Goal: Transaction & Acquisition: Book appointment/travel/reservation

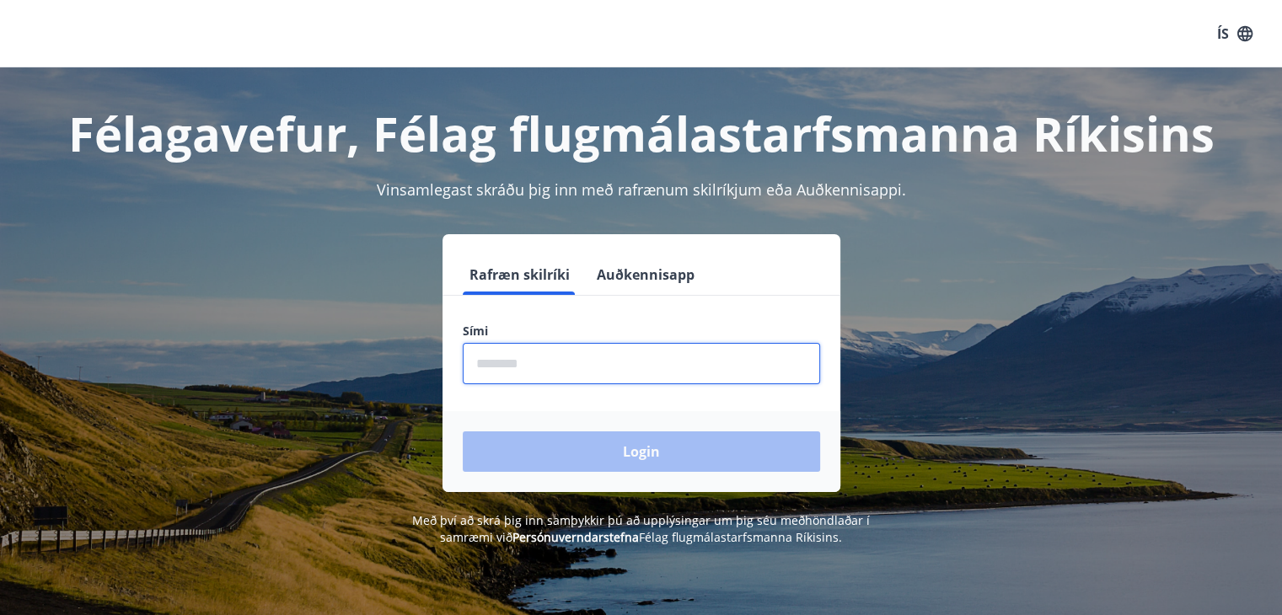
drag, startPoint x: 560, startPoint y: 379, endPoint x: 473, endPoint y: 379, distance: 86.8
click at [473, 379] on input "phone" at bounding box center [641, 363] width 357 height 41
click at [484, 416] on div "Login" at bounding box center [642, 451] width 398 height 81
click at [531, 341] on div "Sími ​" at bounding box center [641, 354] width 357 height 62
click at [543, 363] on input "phone" at bounding box center [641, 363] width 357 height 41
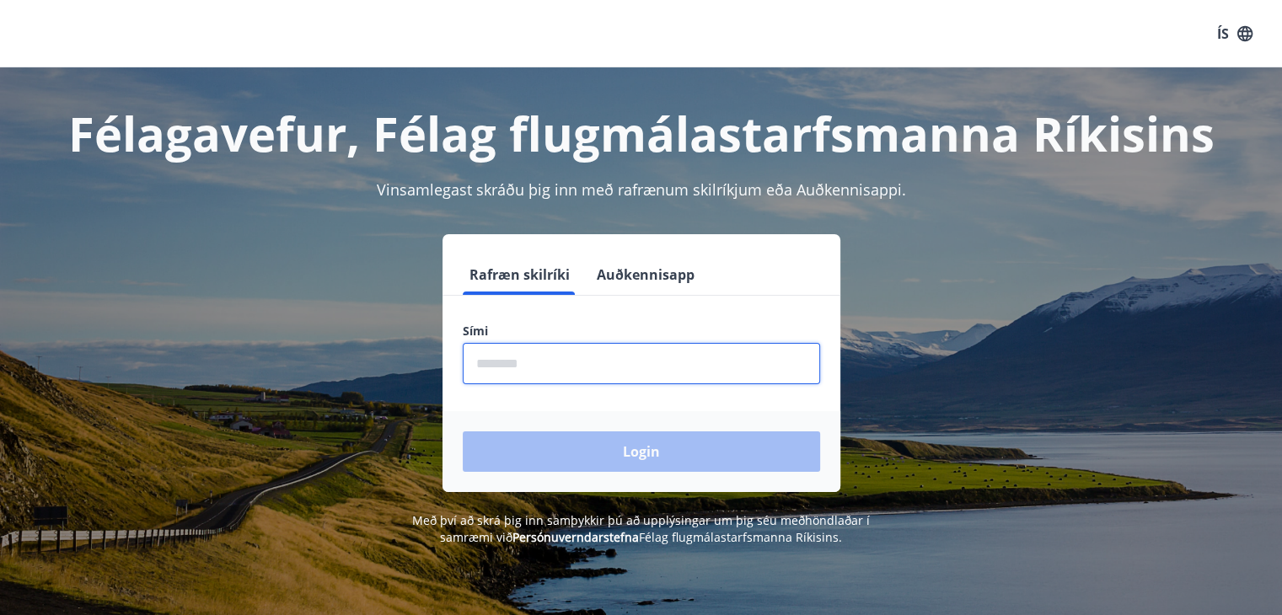
type input "********"
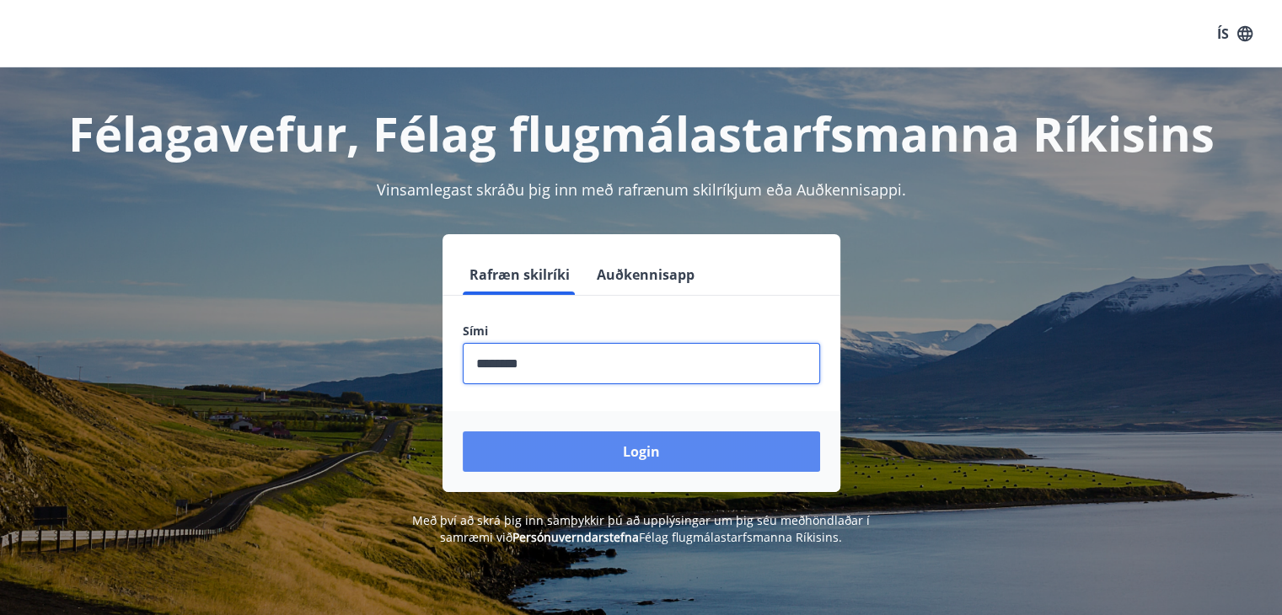
click at [588, 451] on button "Login" at bounding box center [641, 452] width 357 height 40
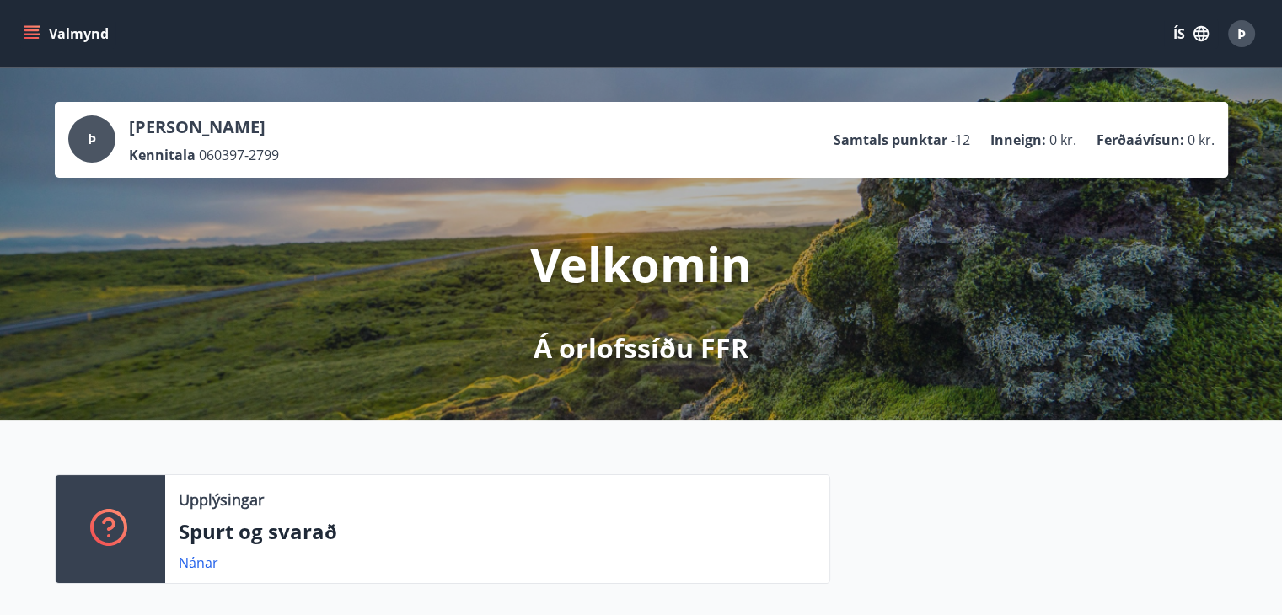
click at [34, 26] on icon "menu" at bounding box center [33, 27] width 19 height 2
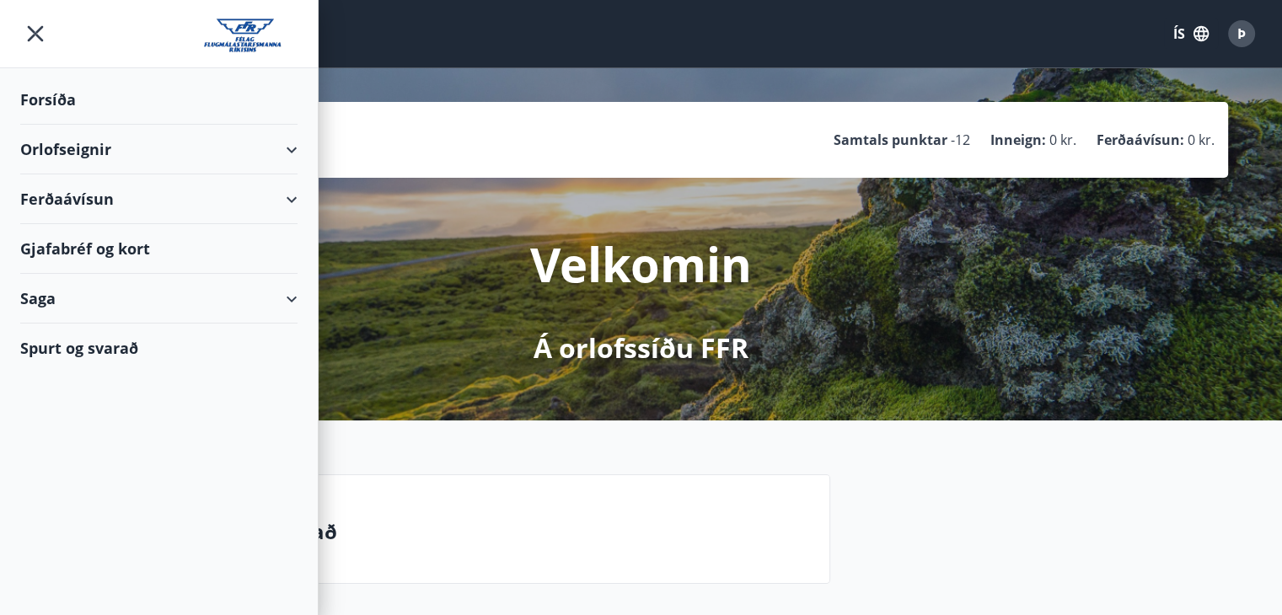
click at [287, 156] on div "Orlofseignir" at bounding box center [158, 150] width 277 height 50
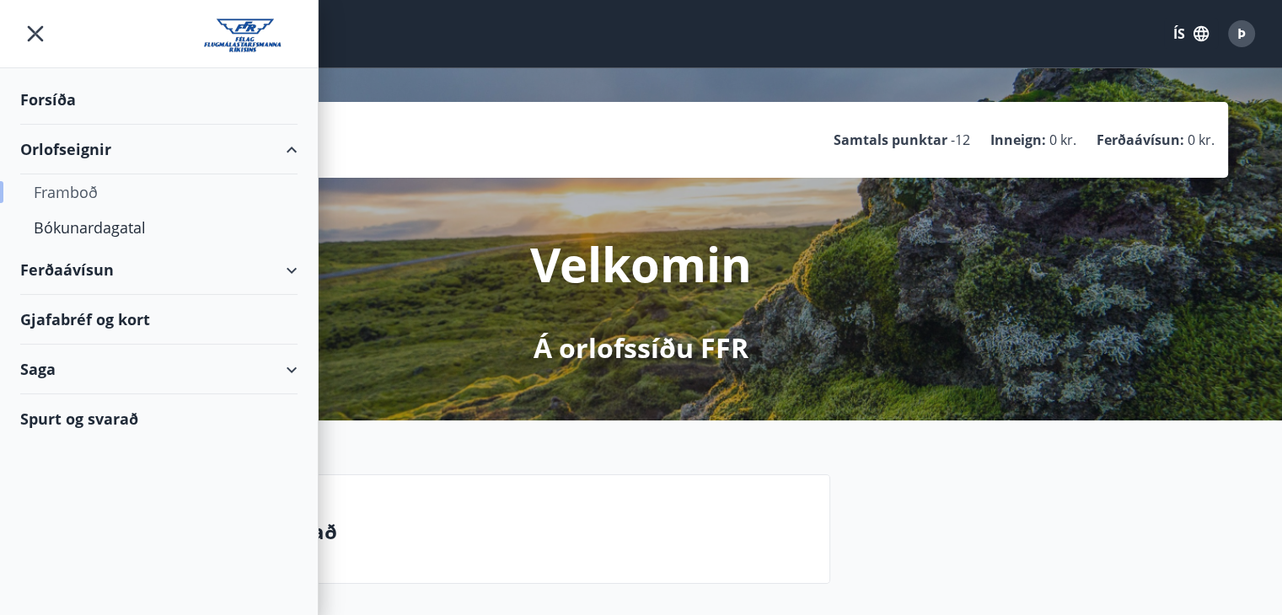
click at [74, 188] on div "Framboð" at bounding box center [159, 192] width 250 height 35
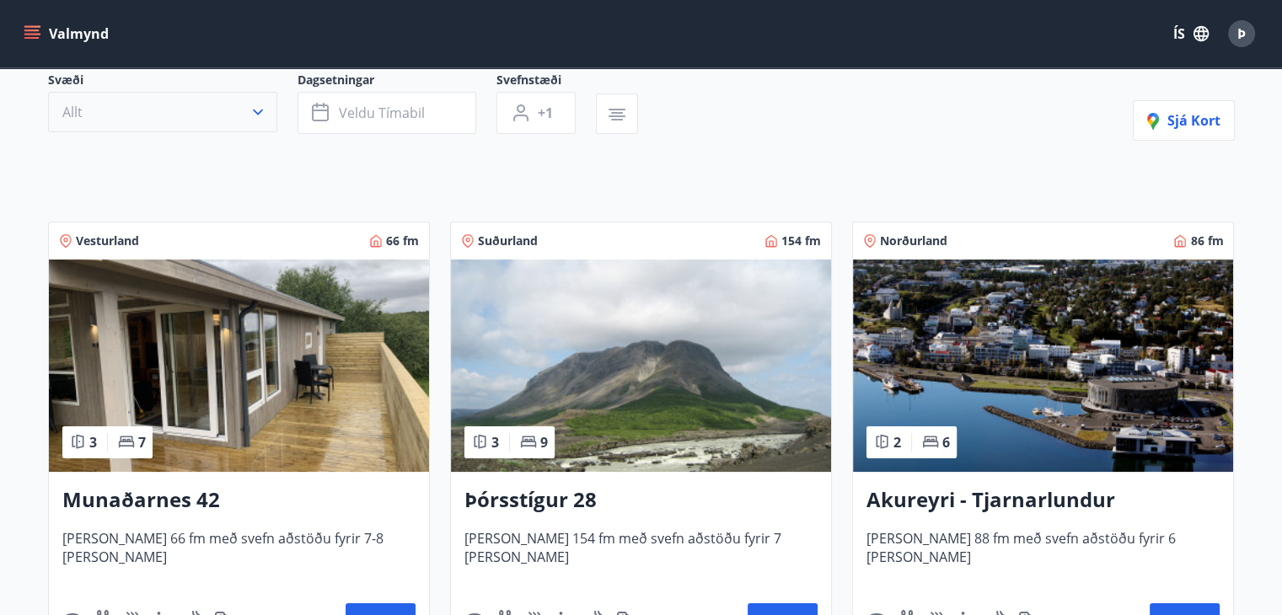
scroll to position [164, 0]
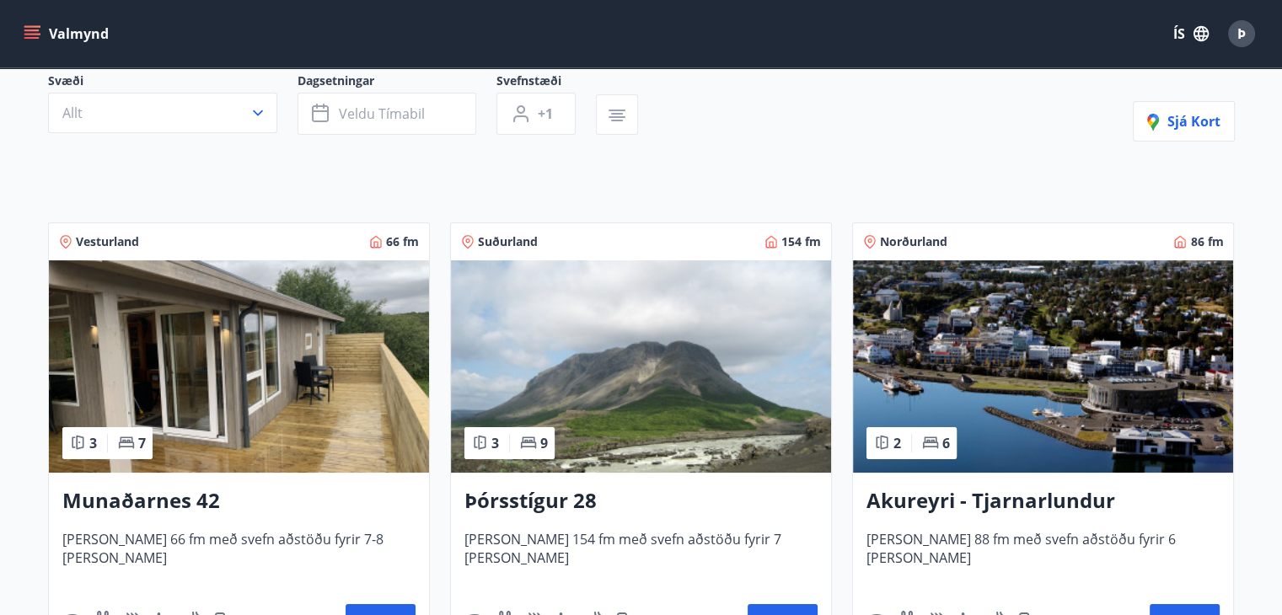
click at [667, 377] on img at bounding box center [641, 367] width 380 height 212
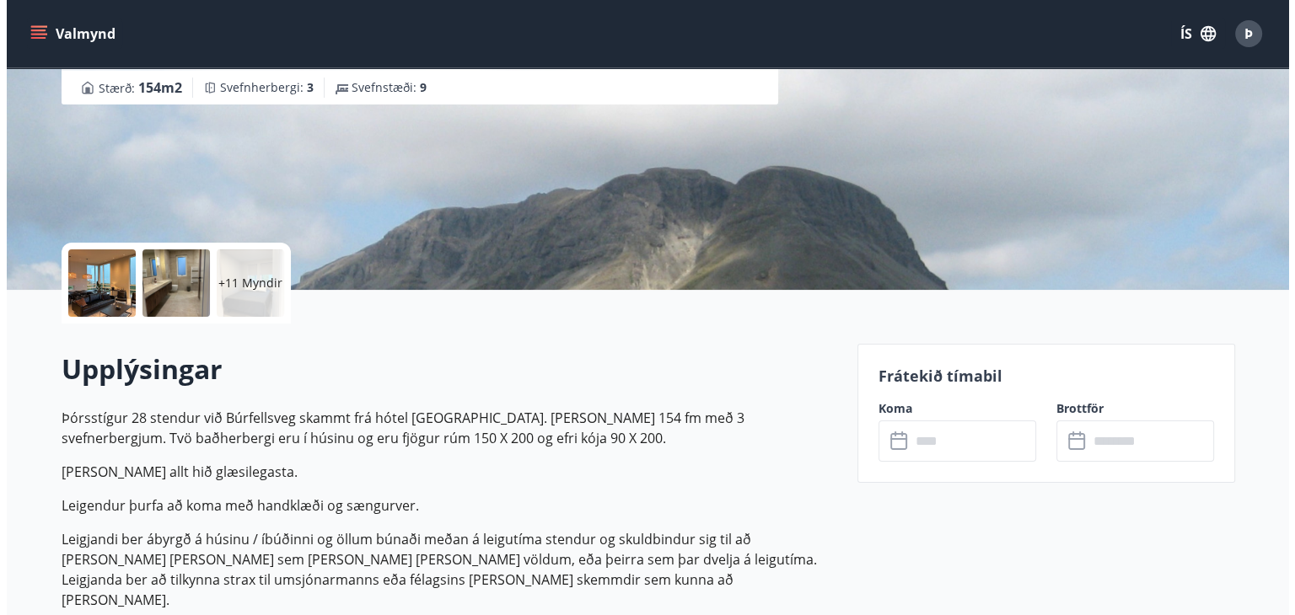
scroll to position [218, 0]
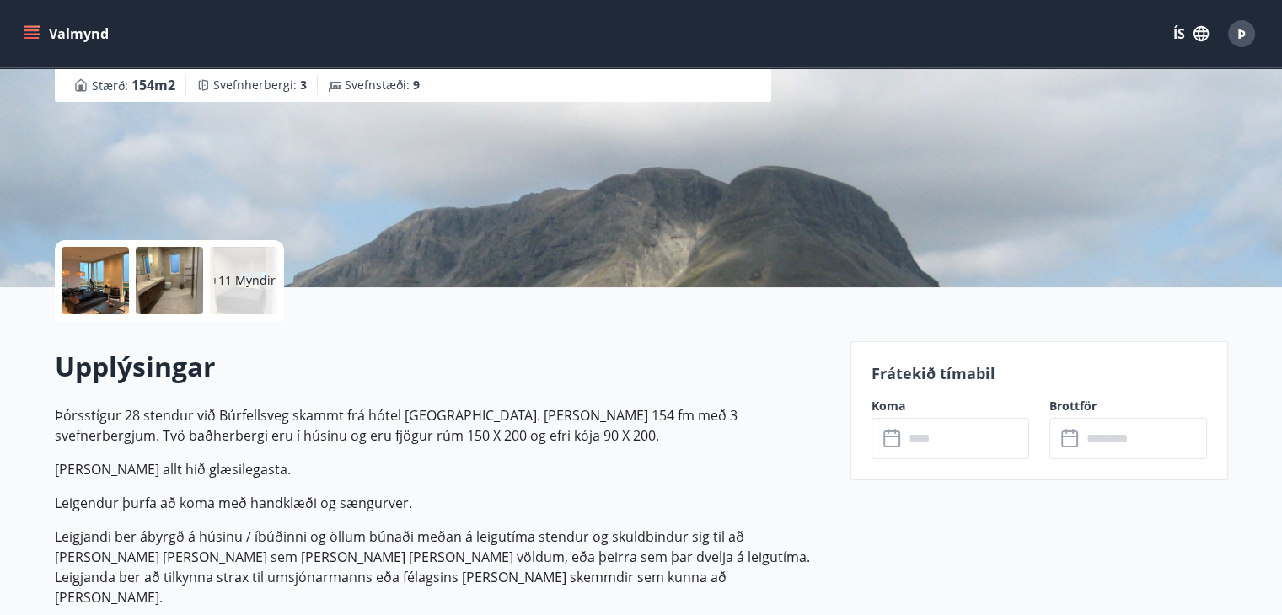
click at [944, 446] on input "text" at bounding box center [967, 438] width 126 height 41
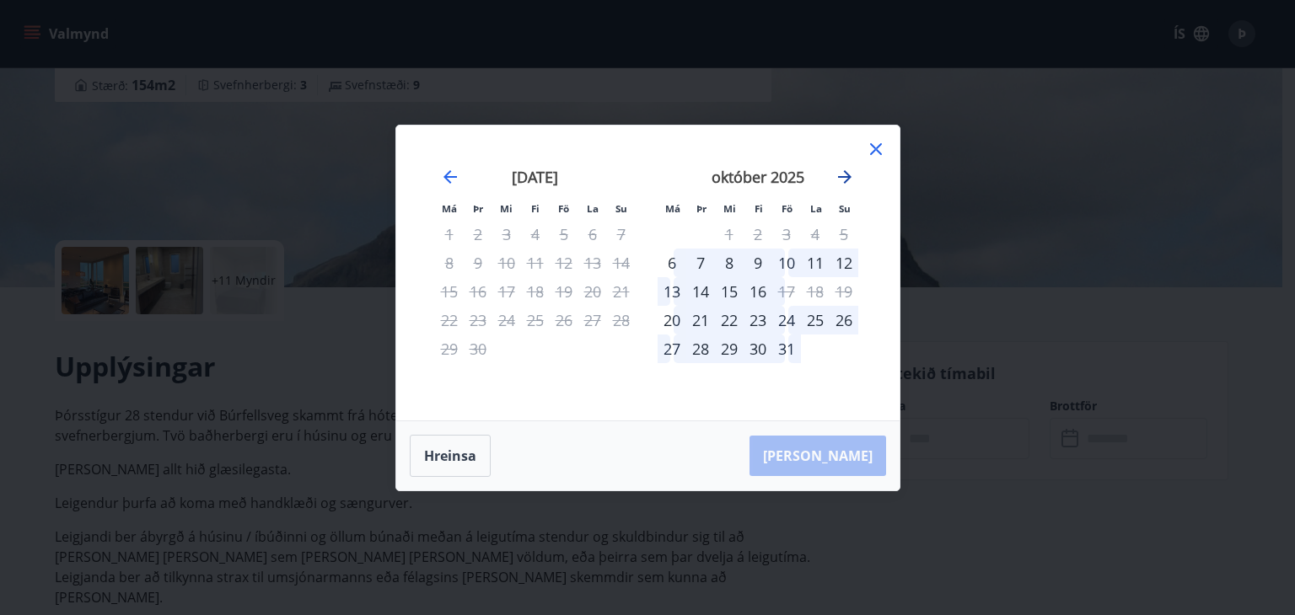
click at [844, 182] on icon "Move forward to switch to the next month." at bounding box center [844, 176] width 13 height 13
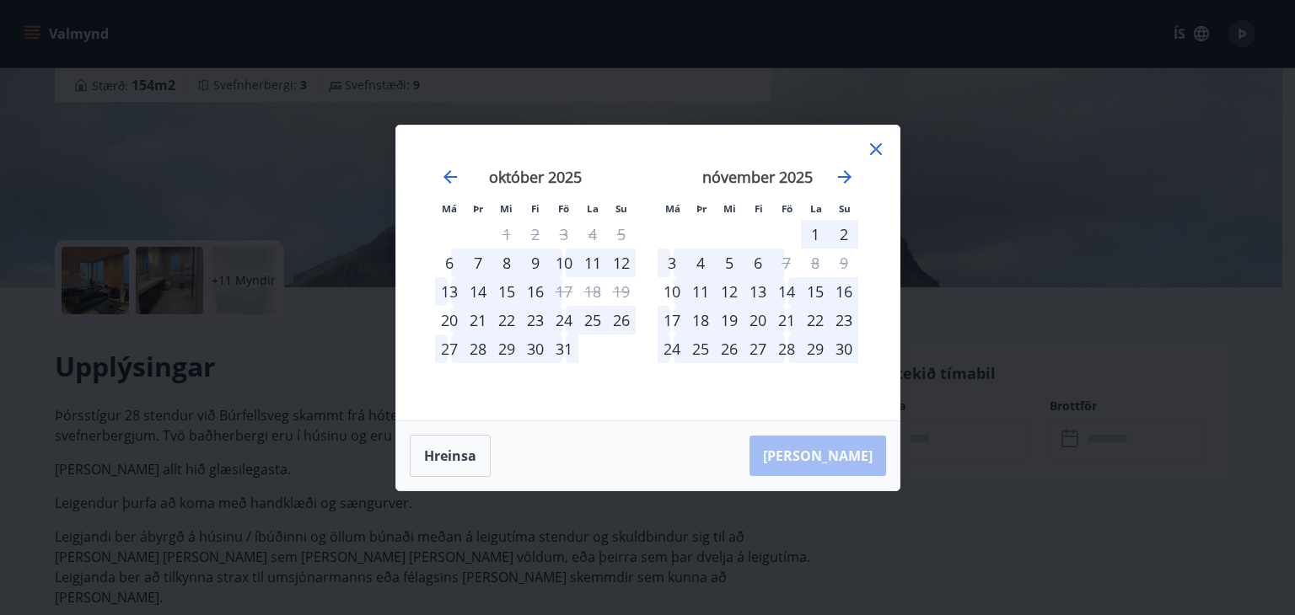
click at [783, 320] on div "21" at bounding box center [786, 320] width 29 height 29
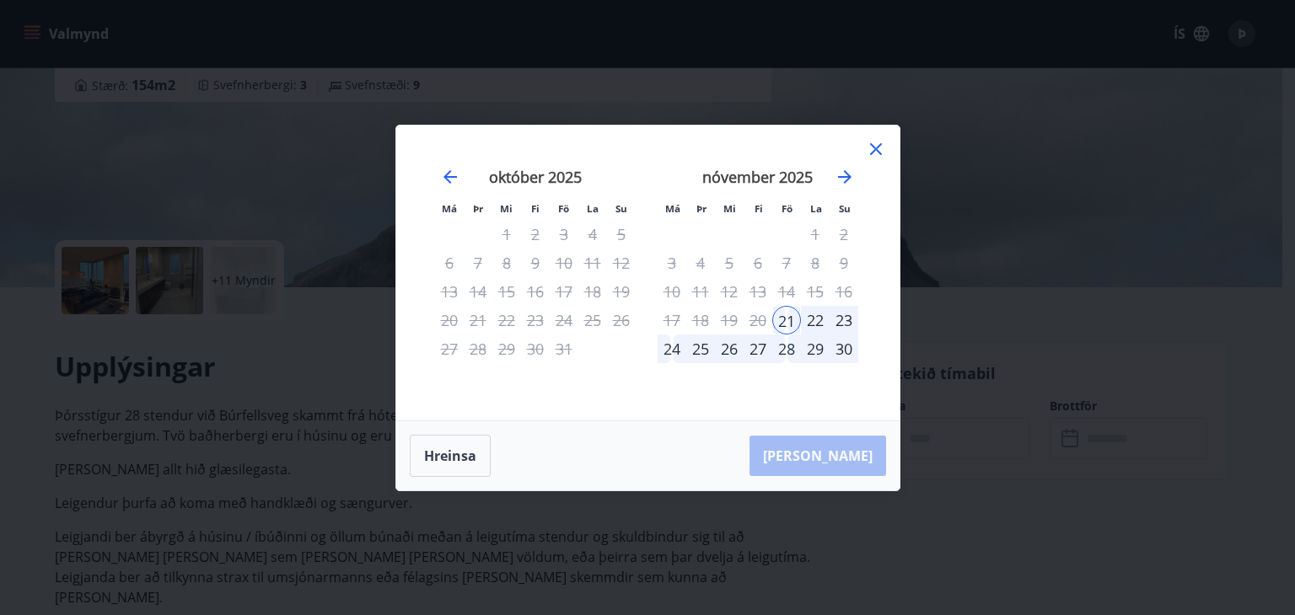
click at [669, 355] on div "24" at bounding box center [672, 349] width 29 height 29
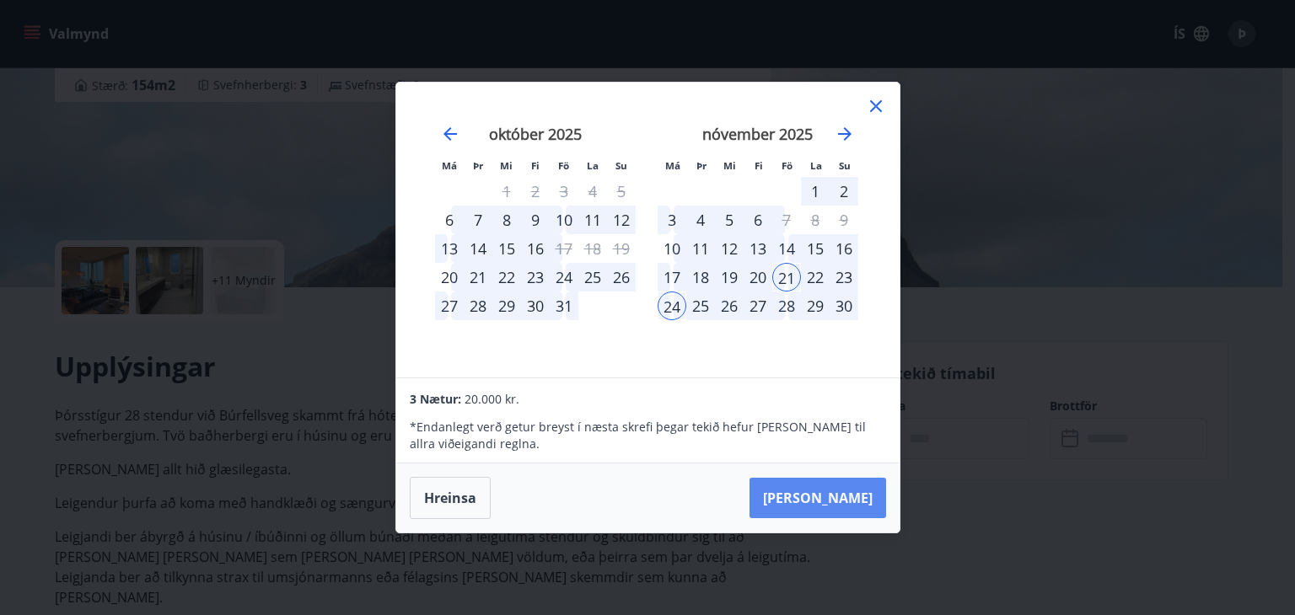
click at [830, 493] on button "Taka Frá" at bounding box center [817, 498] width 137 height 40
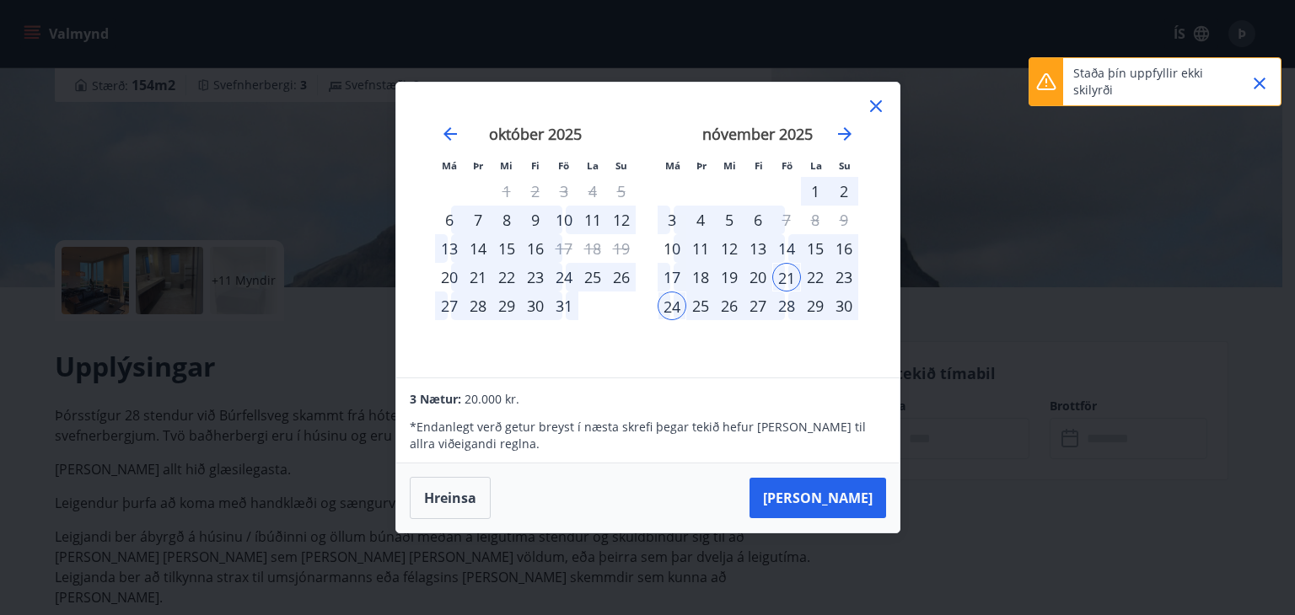
click at [1156, 82] on p "Staða þín uppfyllir ekki skilyrði" at bounding box center [1147, 82] width 148 height 34
click at [868, 104] on icon at bounding box center [876, 106] width 20 height 20
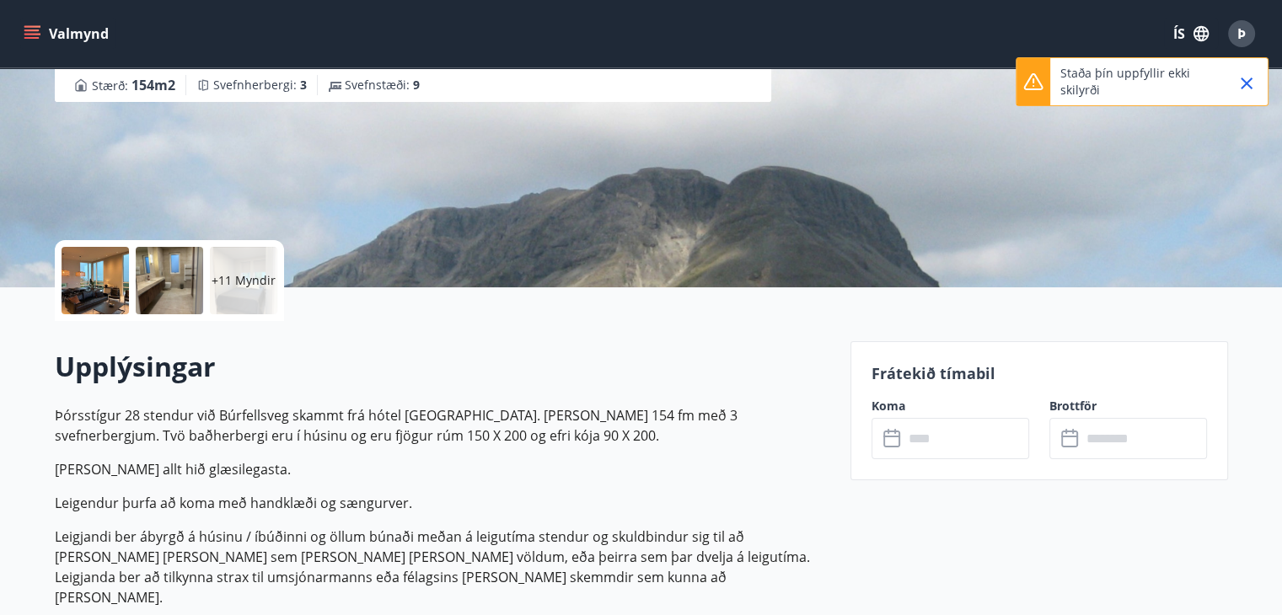
click at [1030, 75] on icon at bounding box center [1034, 82] width 20 height 20
click at [1241, 81] on icon "Close" at bounding box center [1247, 83] width 20 height 20
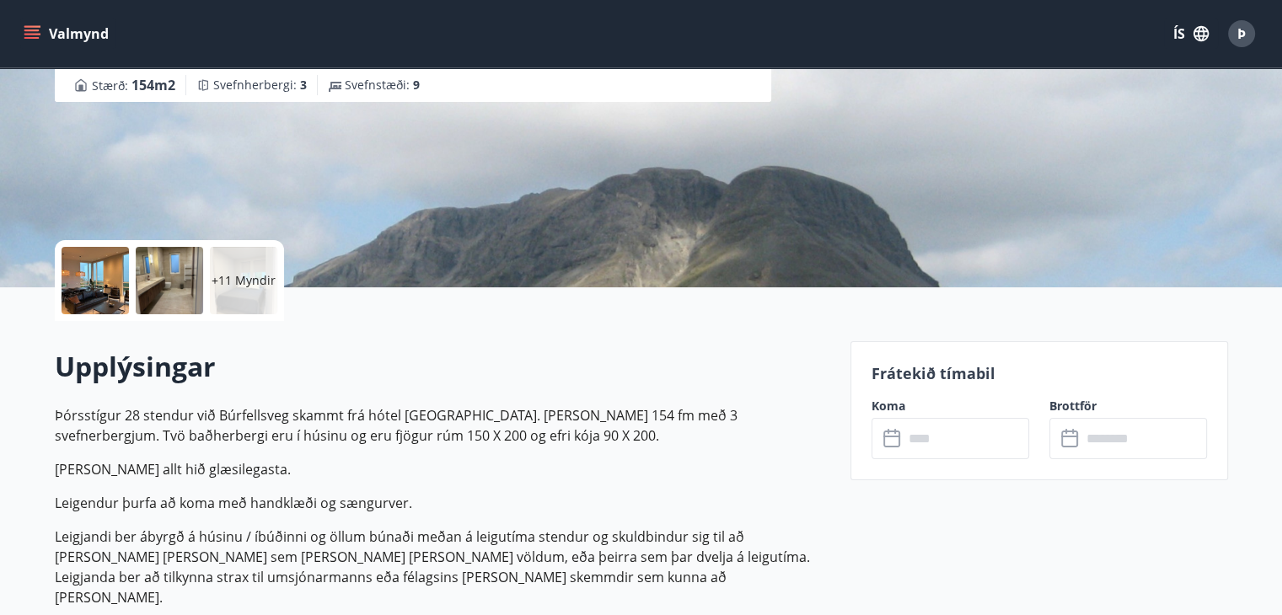
click at [1239, 32] on span "Þ" at bounding box center [1242, 33] width 8 height 19
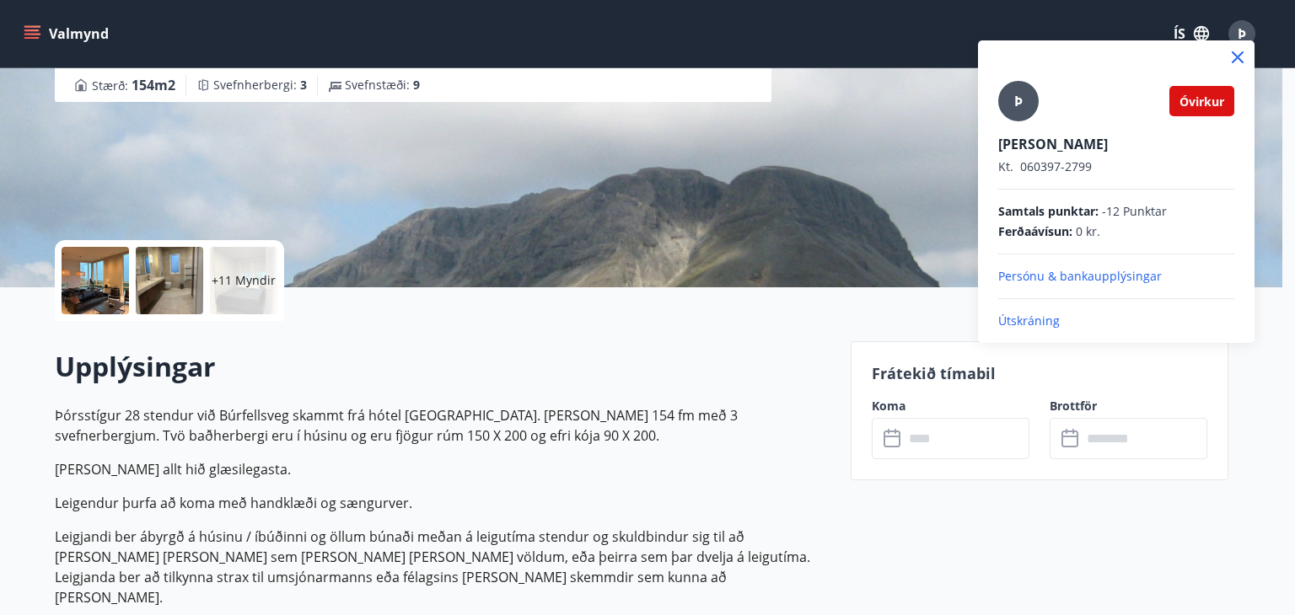
click at [1062, 276] on p "Persónu & bankaupplýsingar" at bounding box center [1116, 276] width 236 height 17
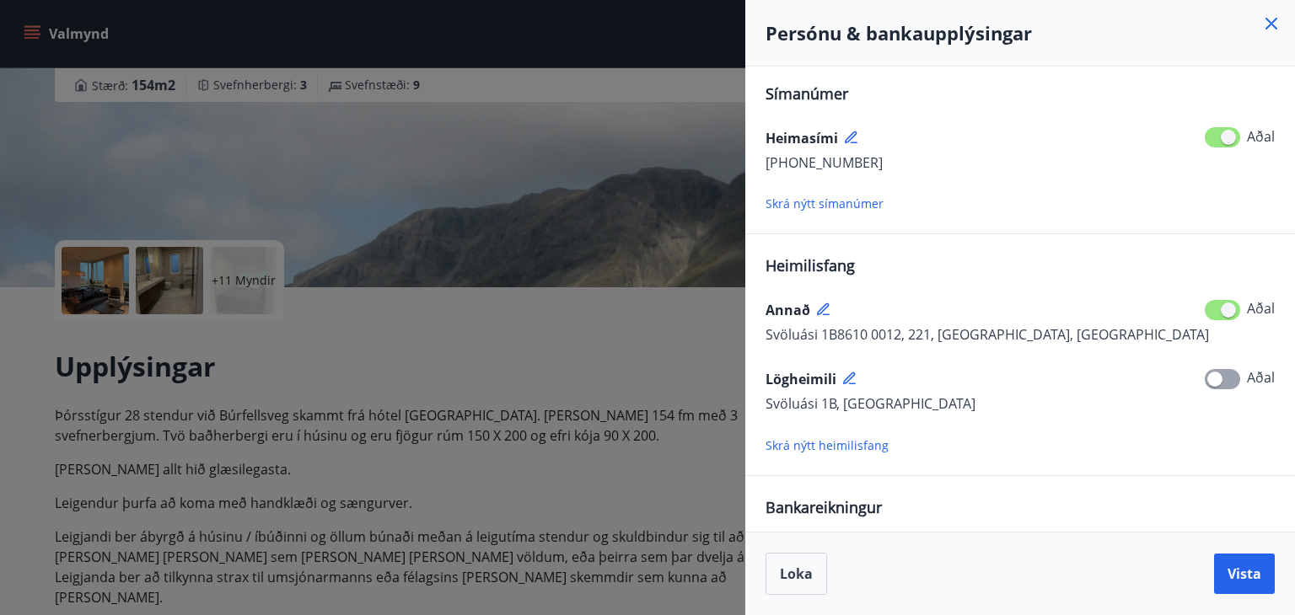
scroll to position [228, 0]
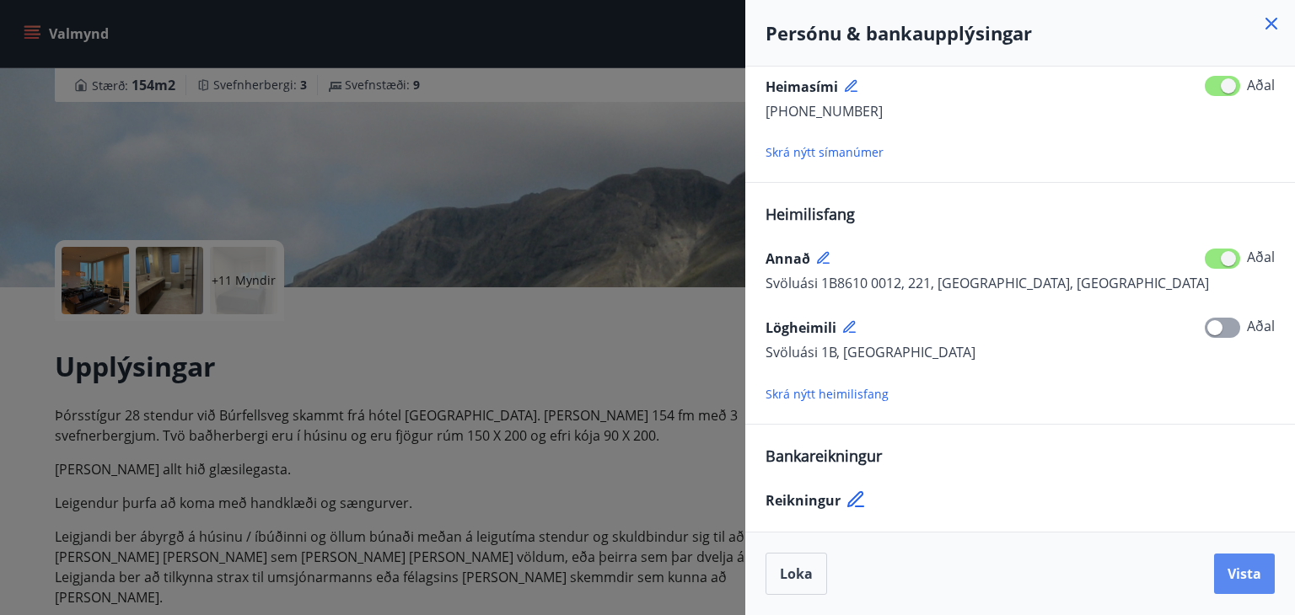
click at [1230, 578] on span "Vista" at bounding box center [1245, 574] width 34 height 19
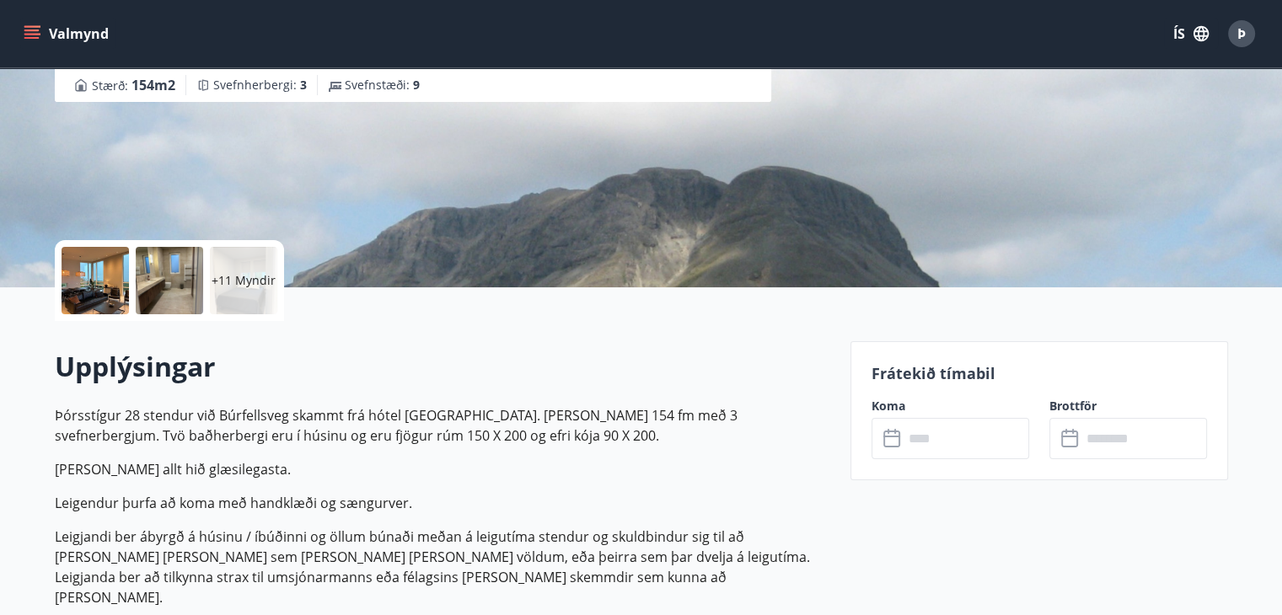
click at [1229, 22] on span "Þ" at bounding box center [1241, 33] width 27 height 27
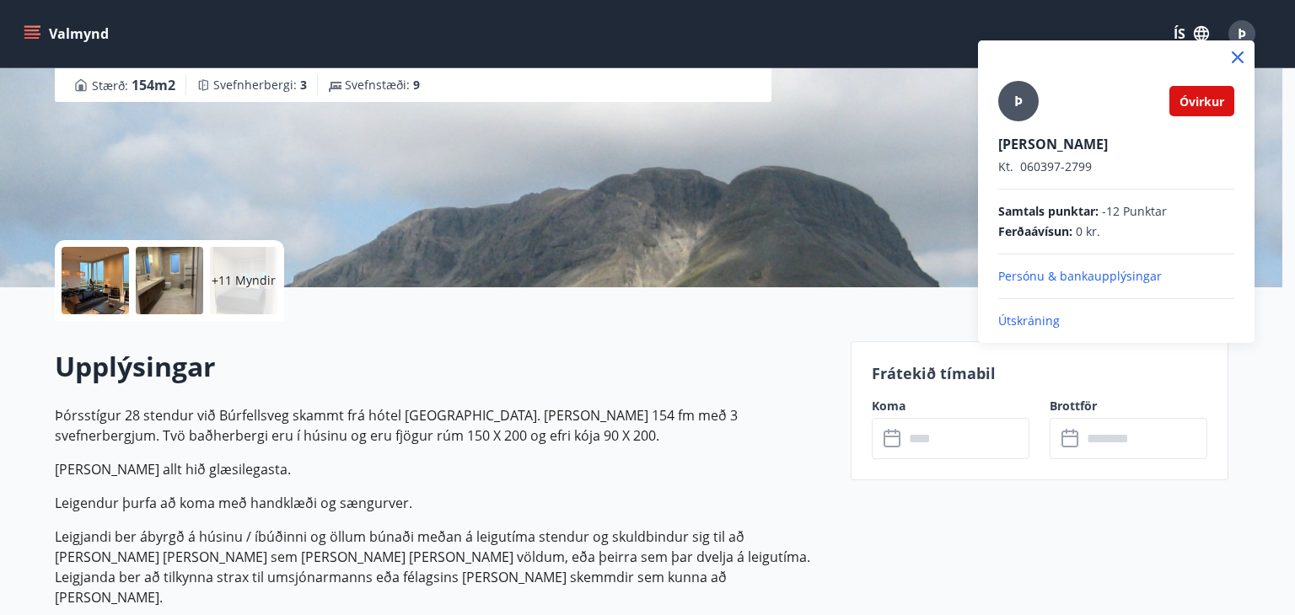
click at [1184, 102] on span "Óvirkur" at bounding box center [1201, 102] width 45 height 16
click at [1041, 316] on p "Útskráning" at bounding box center [1116, 321] width 236 height 17
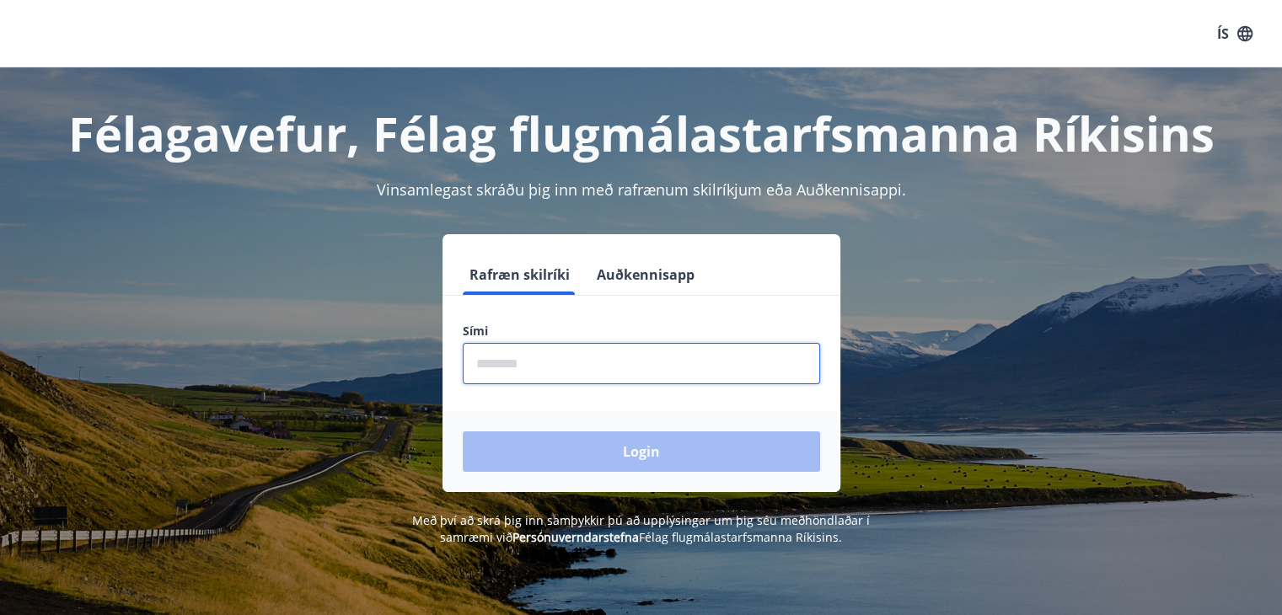
click at [606, 379] on input "phone" at bounding box center [641, 363] width 357 height 41
type input "********"
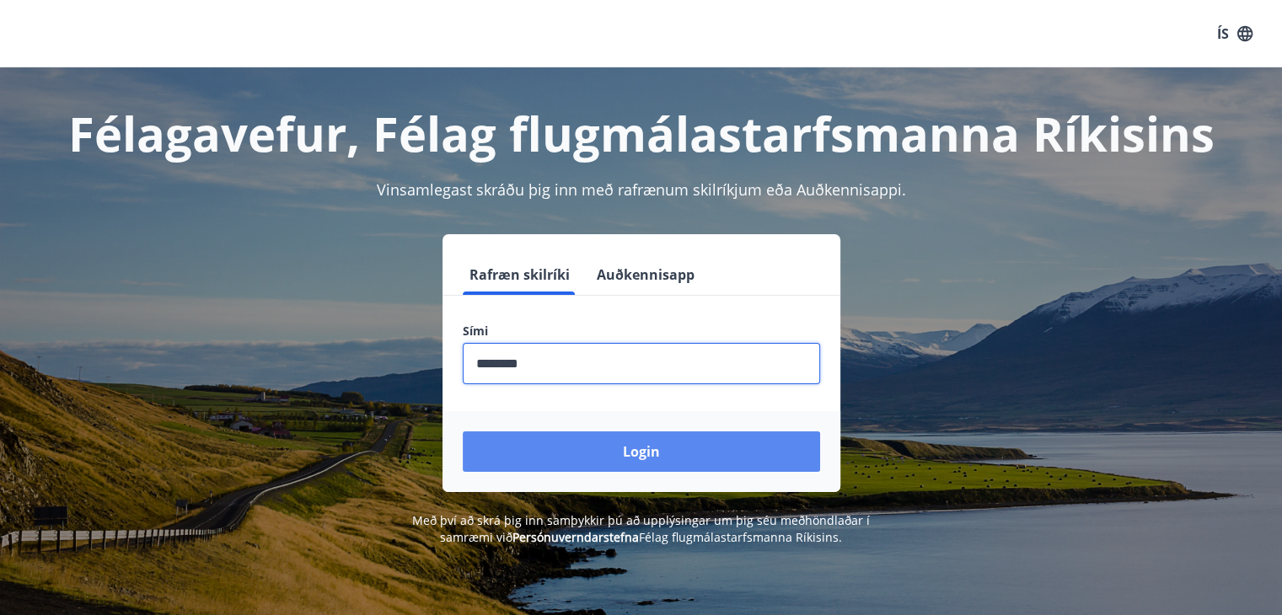
click at [594, 458] on button "Login" at bounding box center [641, 452] width 357 height 40
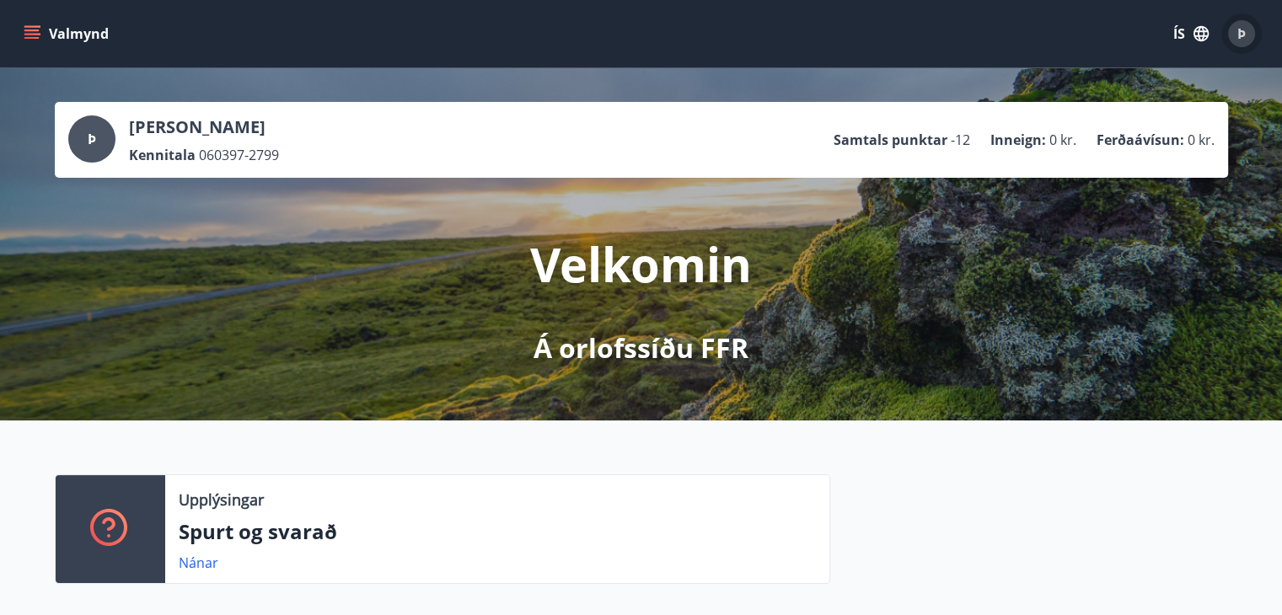
click at [1238, 31] on span "Þ" at bounding box center [1242, 33] width 8 height 19
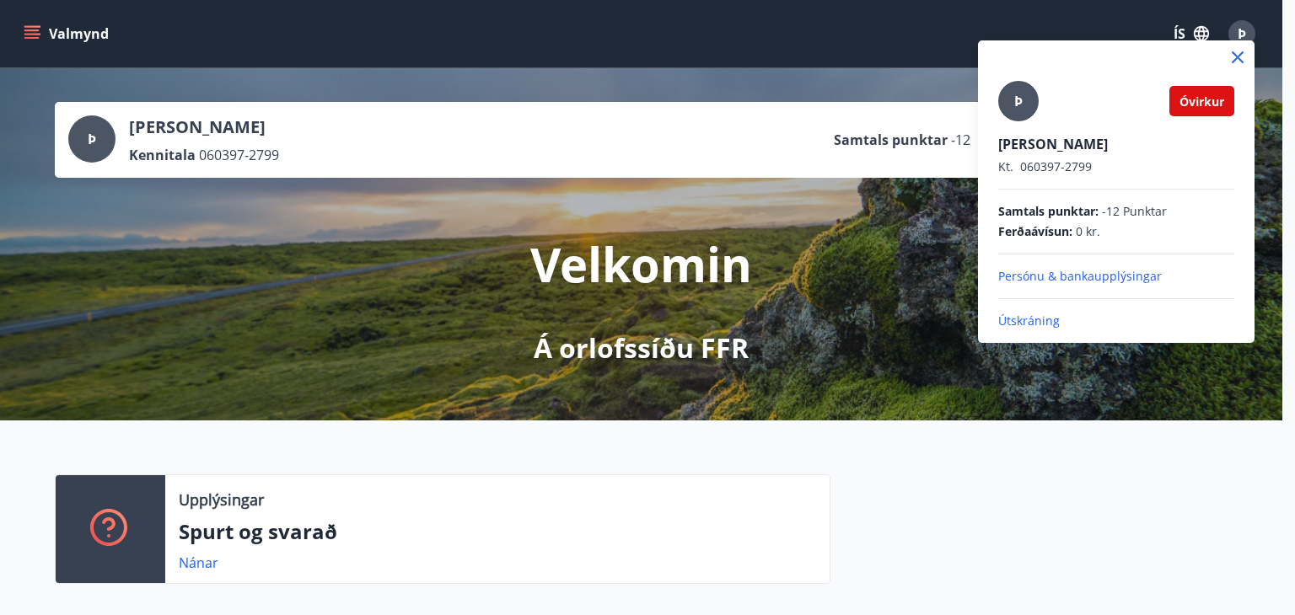
click at [1060, 271] on p "Persónu & bankaupplýsingar" at bounding box center [1116, 276] width 236 height 17
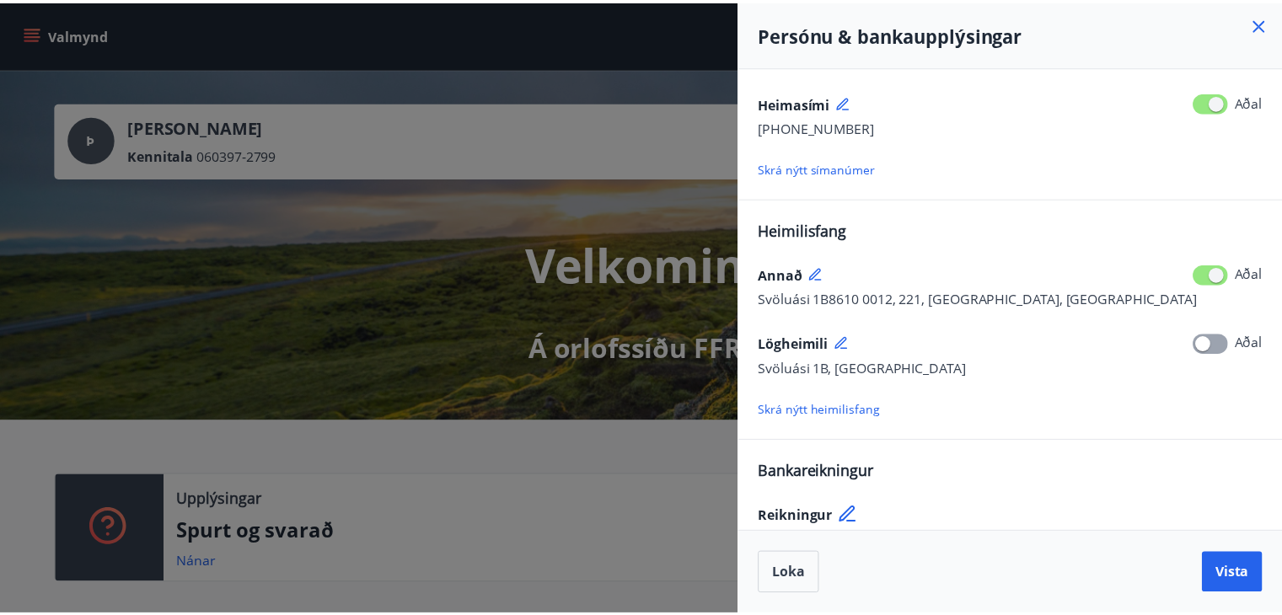
scroll to position [228, 0]
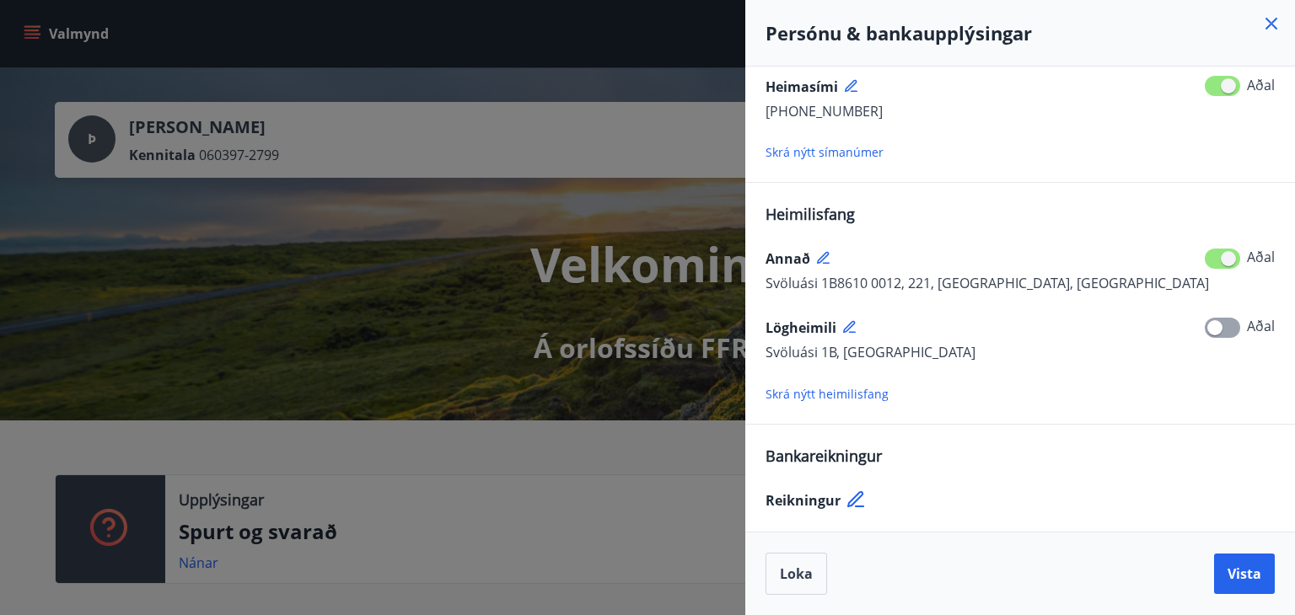
click at [347, 252] on div at bounding box center [647, 307] width 1295 height 615
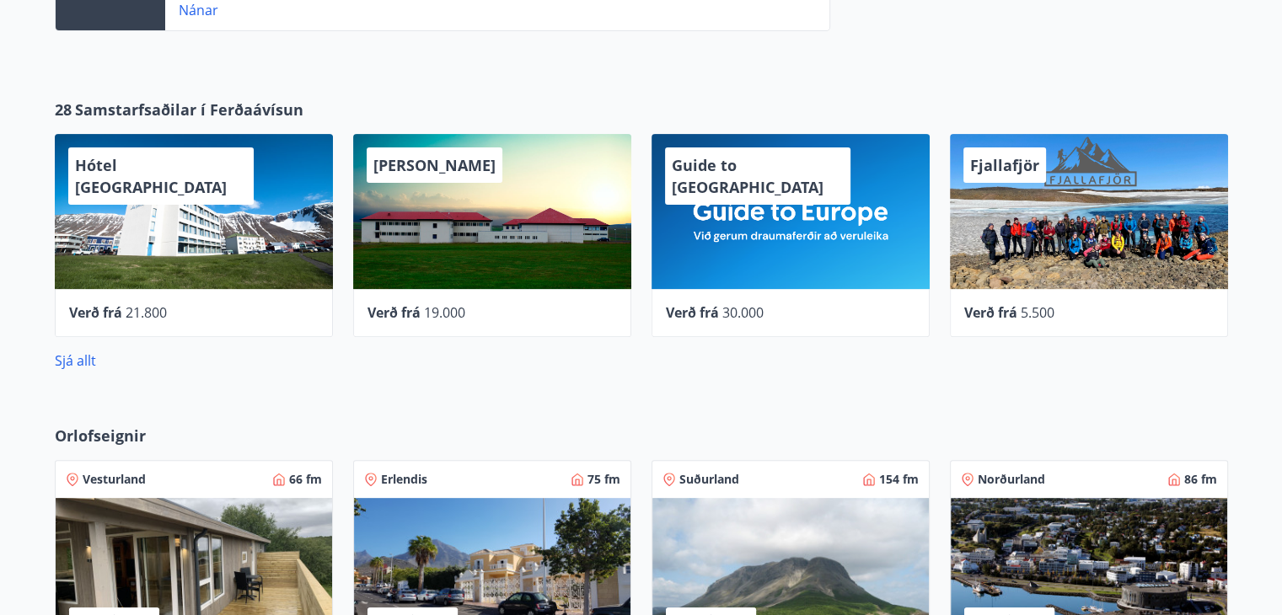
scroll to position [977, 0]
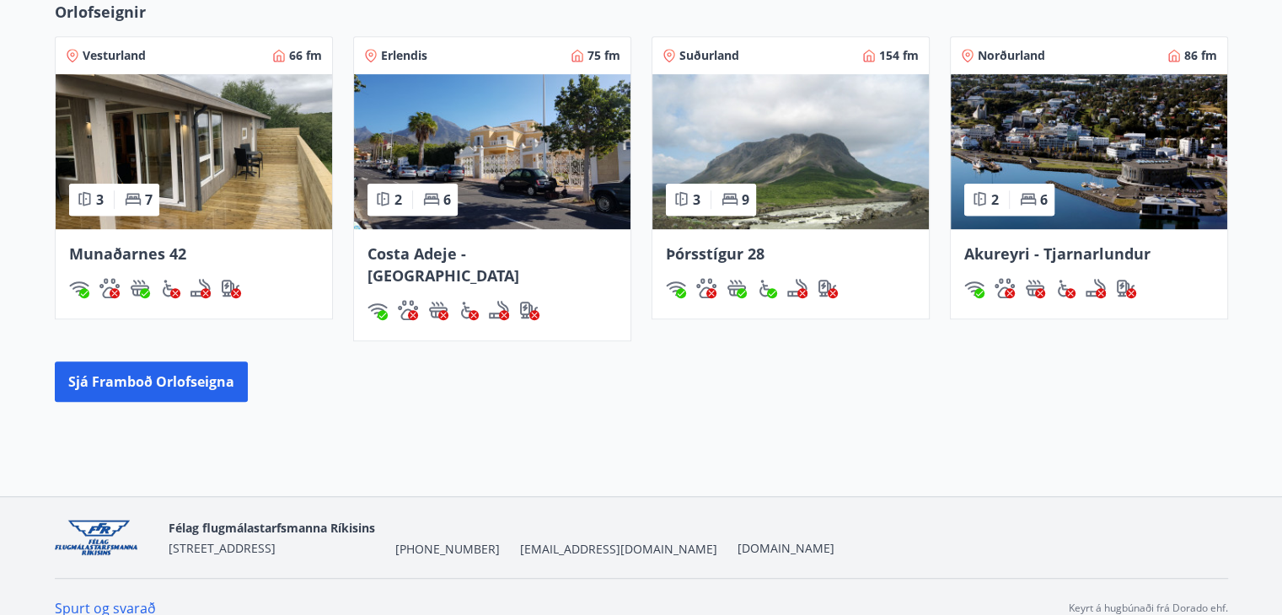
click at [537, 541] on span "[EMAIL_ADDRESS][DOMAIN_NAME]" at bounding box center [618, 549] width 197 height 17
click at [547, 541] on span "[EMAIL_ADDRESS][DOMAIN_NAME]" at bounding box center [618, 549] width 197 height 17
click at [0, 132] on div "Orlofseignir Vesturland 66 fm 3 7 Munaðarnes 42 Erlendis 75 fm 2 6 Costa Adeje …" at bounding box center [641, 201] width 1282 height 455
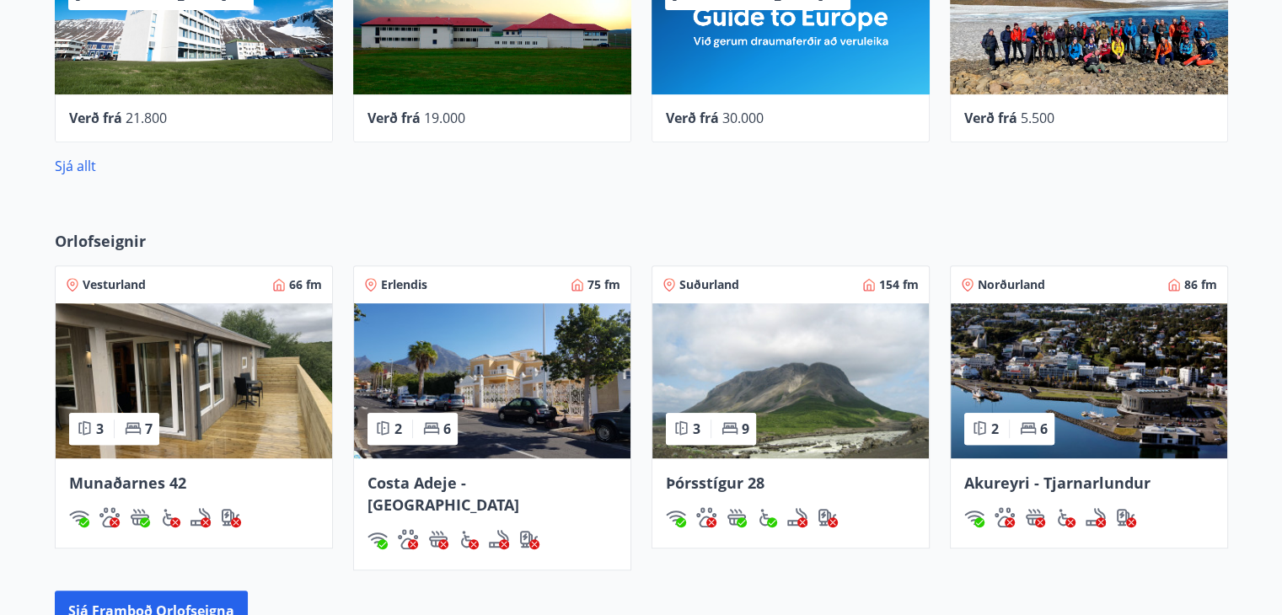
scroll to position [749, 0]
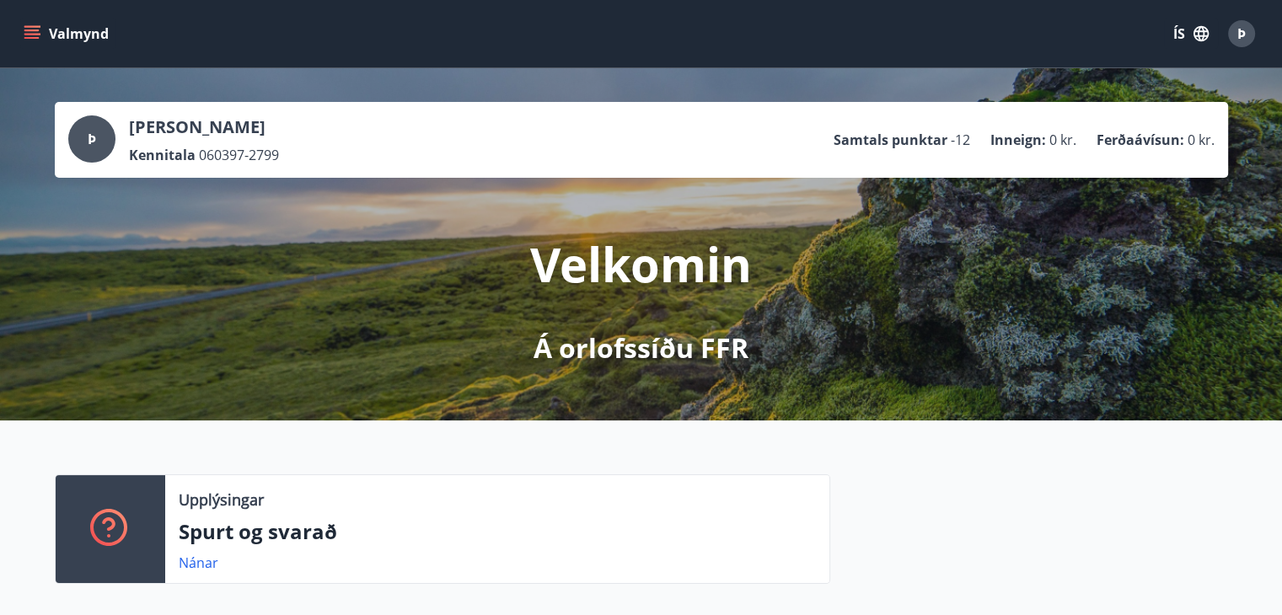
click at [1241, 34] on span "Þ" at bounding box center [1242, 33] width 8 height 19
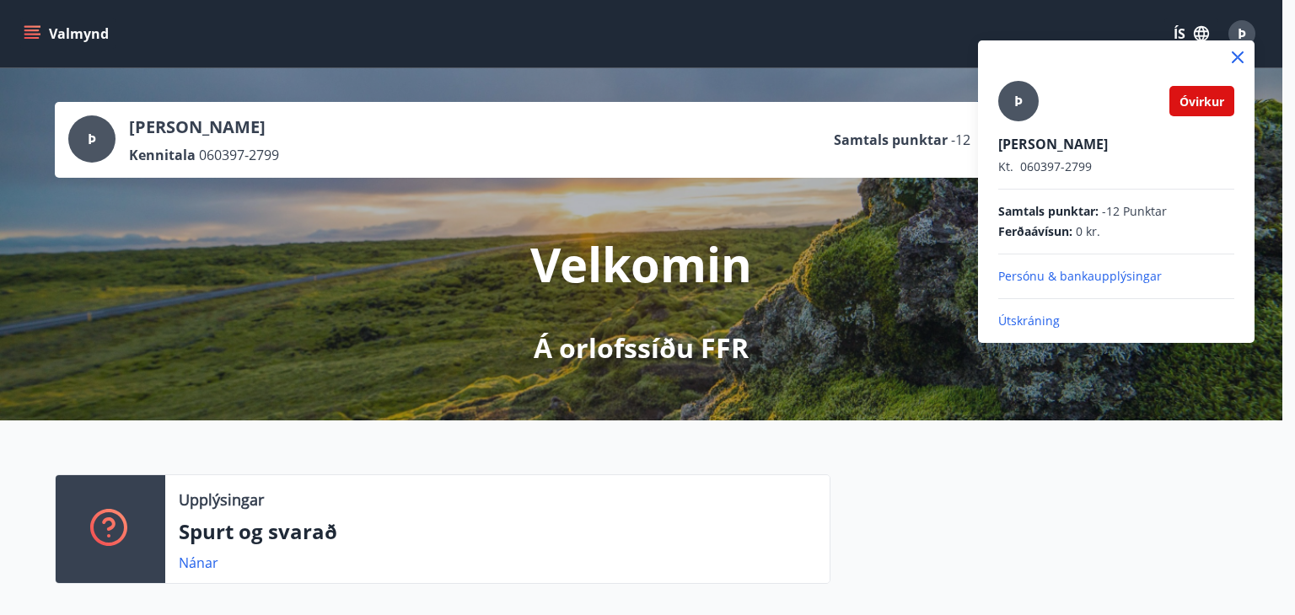
click at [1228, 58] on icon at bounding box center [1238, 57] width 20 height 20
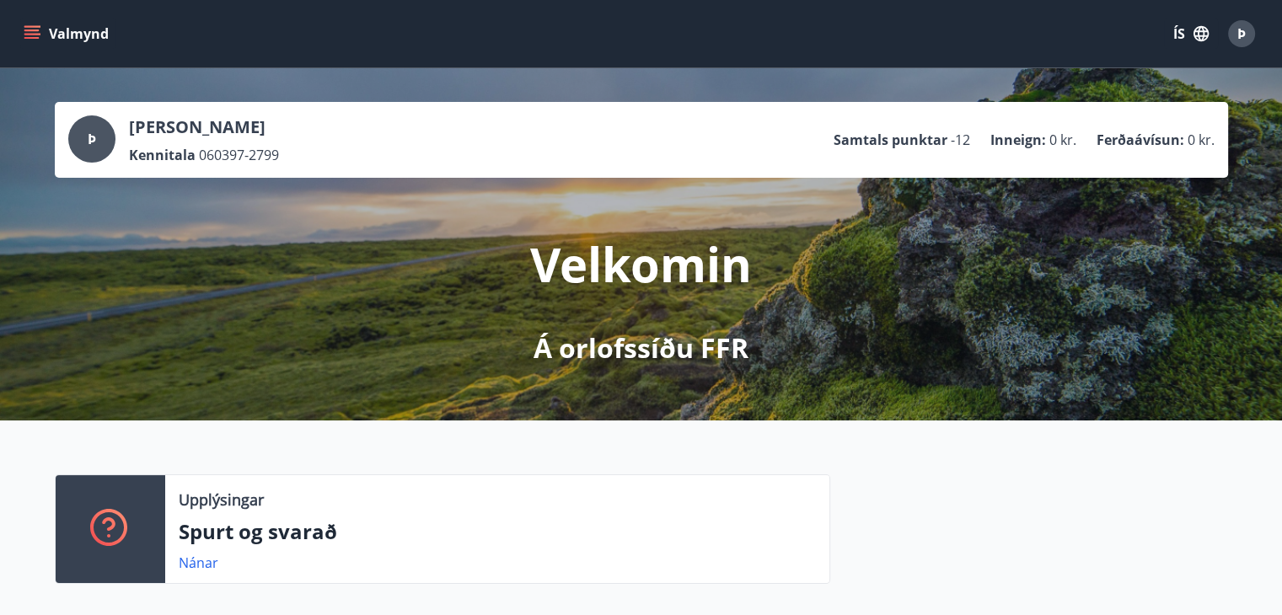
click at [1242, 37] on span "Þ" at bounding box center [1242, 33] width 8 height 19
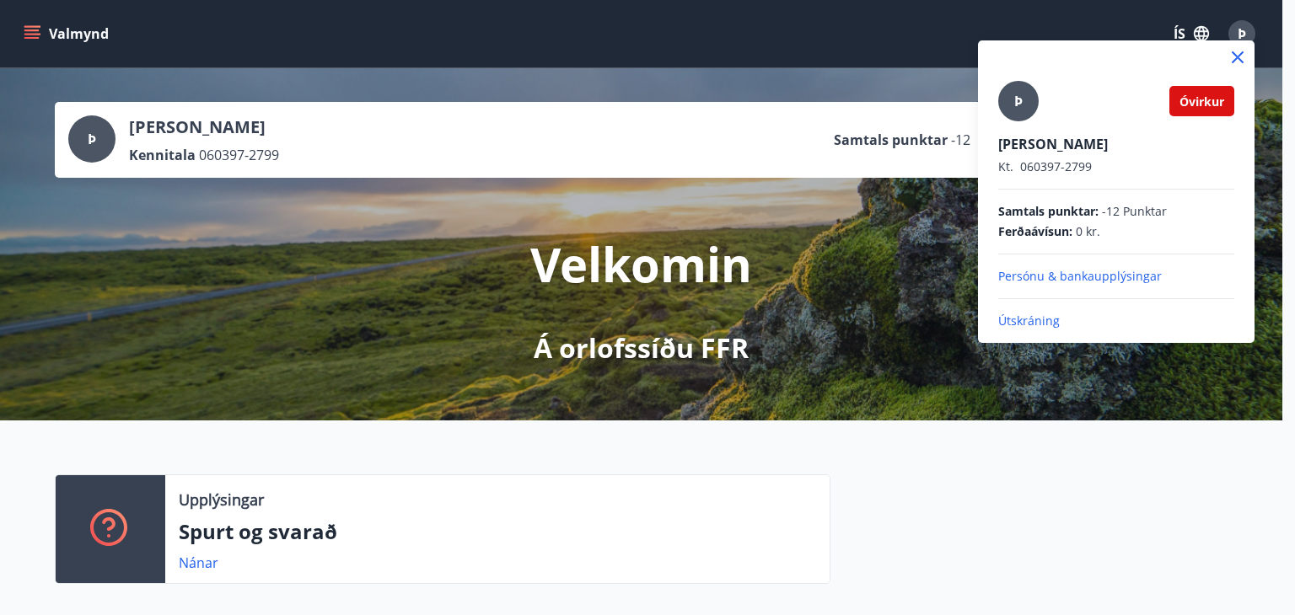
click at [810, 89] on div at bounding box center [647, 307] width 1295 height 615
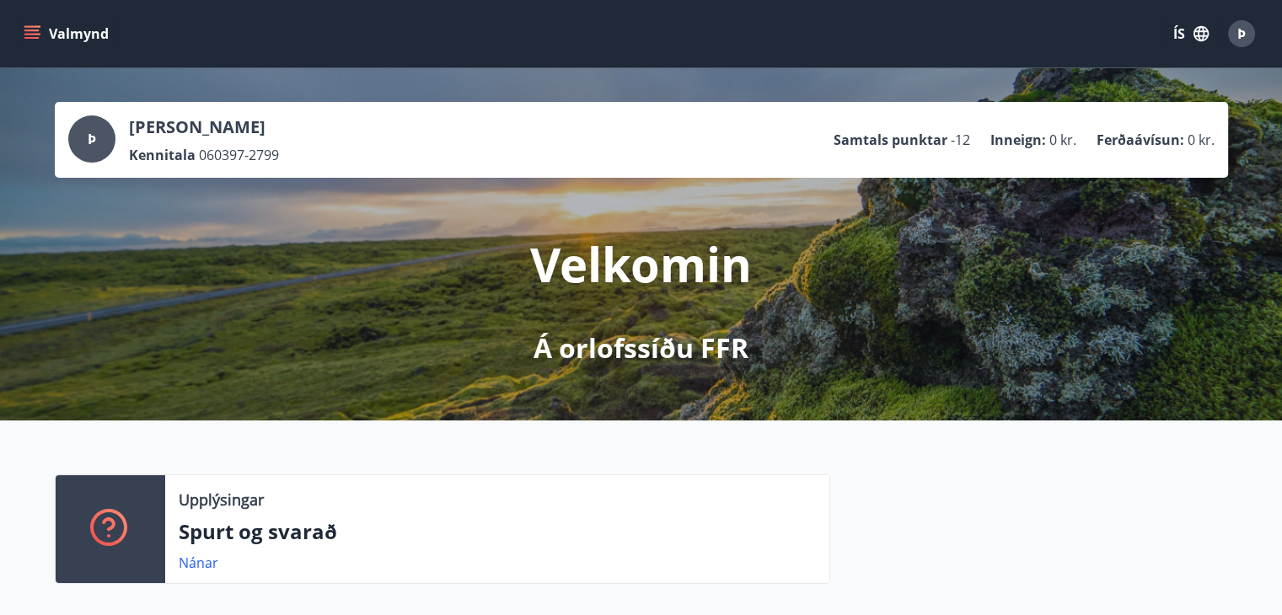
click at [85, 142] on div "Þ" at bounding box center [91, 139] width 47 height 47
click at [1238, 44] on div "Þ" at bounding box center [1241, 33] width 27 height 27
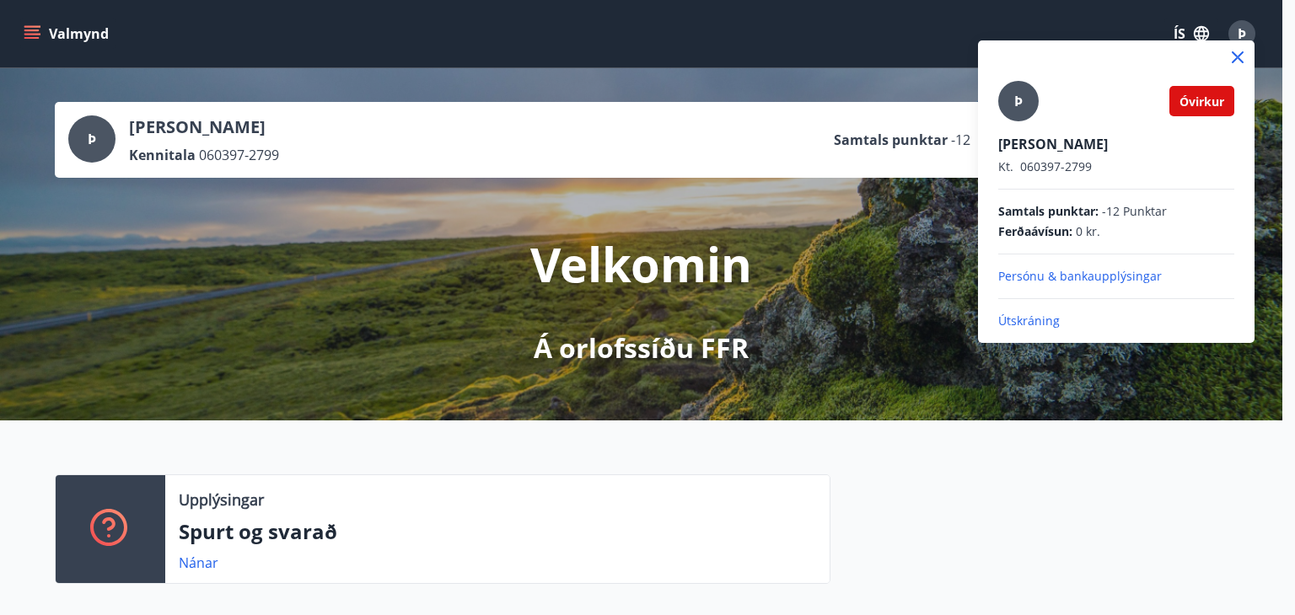
click at [1238, 44] on div at bounding box center [1116, 57] width 277 height 34
click at [1244, 55] on icon at bounding box center [1238, 57] width 20 height 20
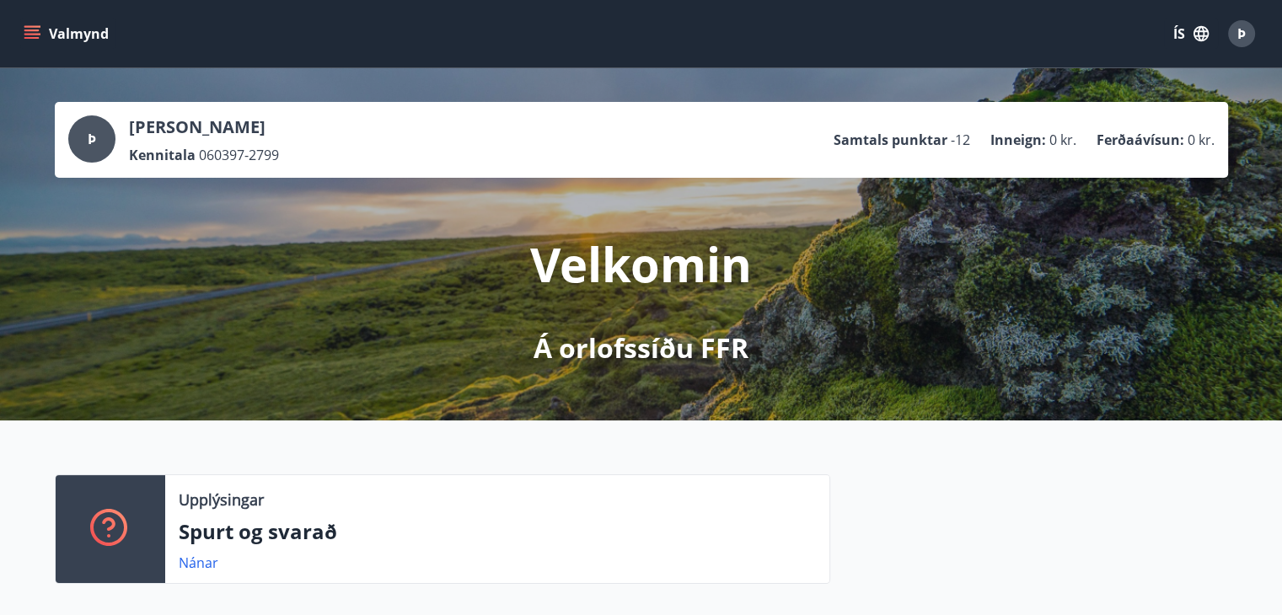
click at [1241, 18] on button "Þ" at bounding box center [1242, 33] width 40 height 40
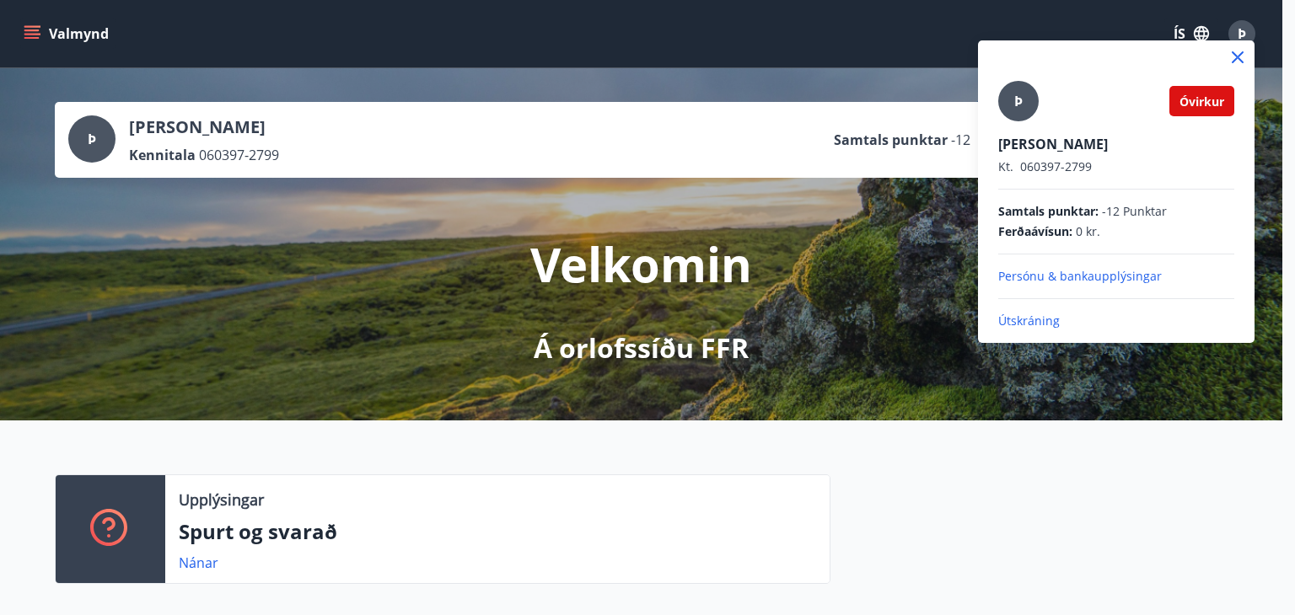
click at [1241, 18] on div at bounding box center [647, 307] width 1295 height 615
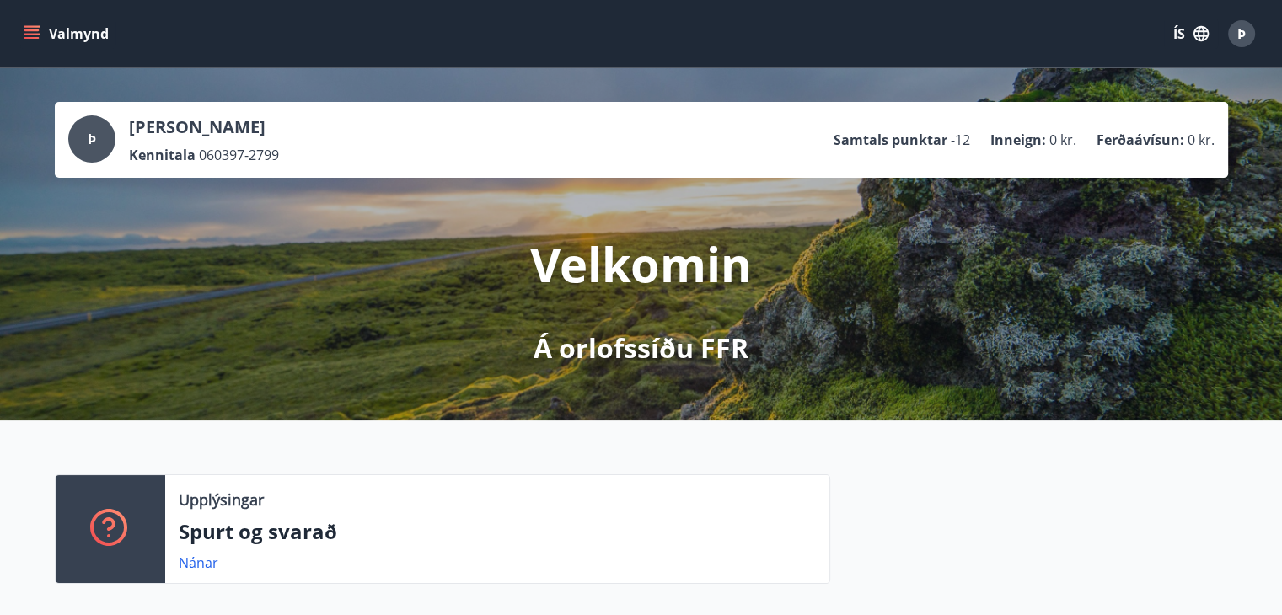
scroll to position [169, 0]
click at [1244, 41] on span "Þ" at bounding box center [1242, 33] width 8 height 19
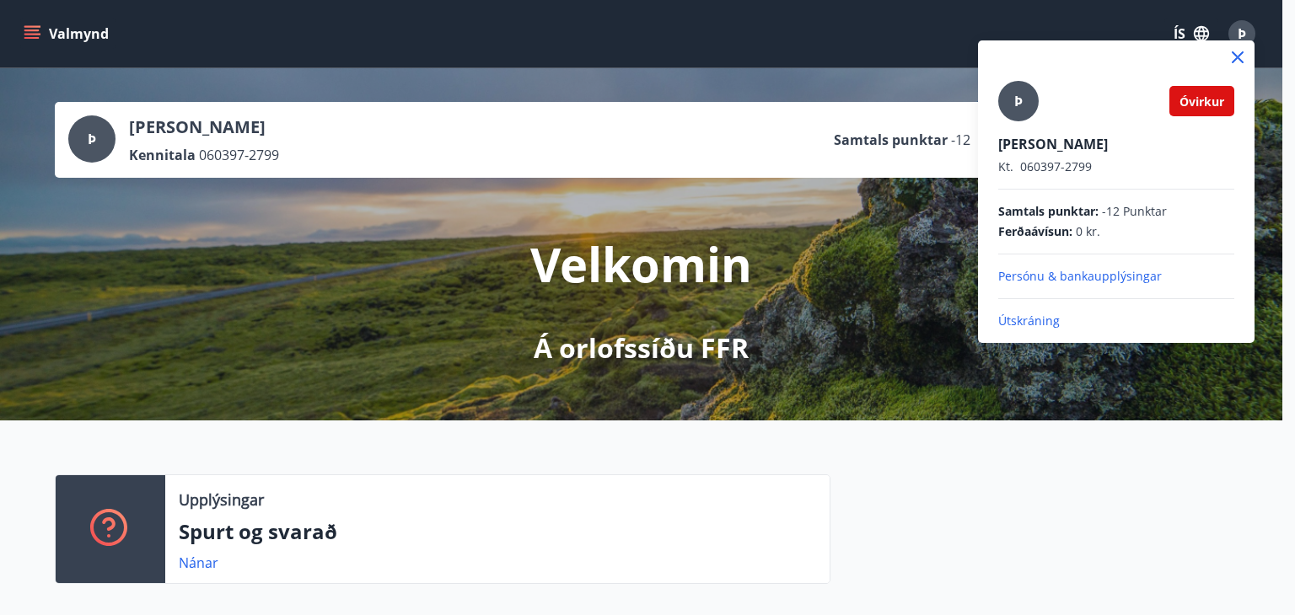
click at [1244, 41] on div at bounding box center [1116, 57] width 277 height 34
click at [1231, 55] on icon at bounding box center [1238, 57] width 20 height 20
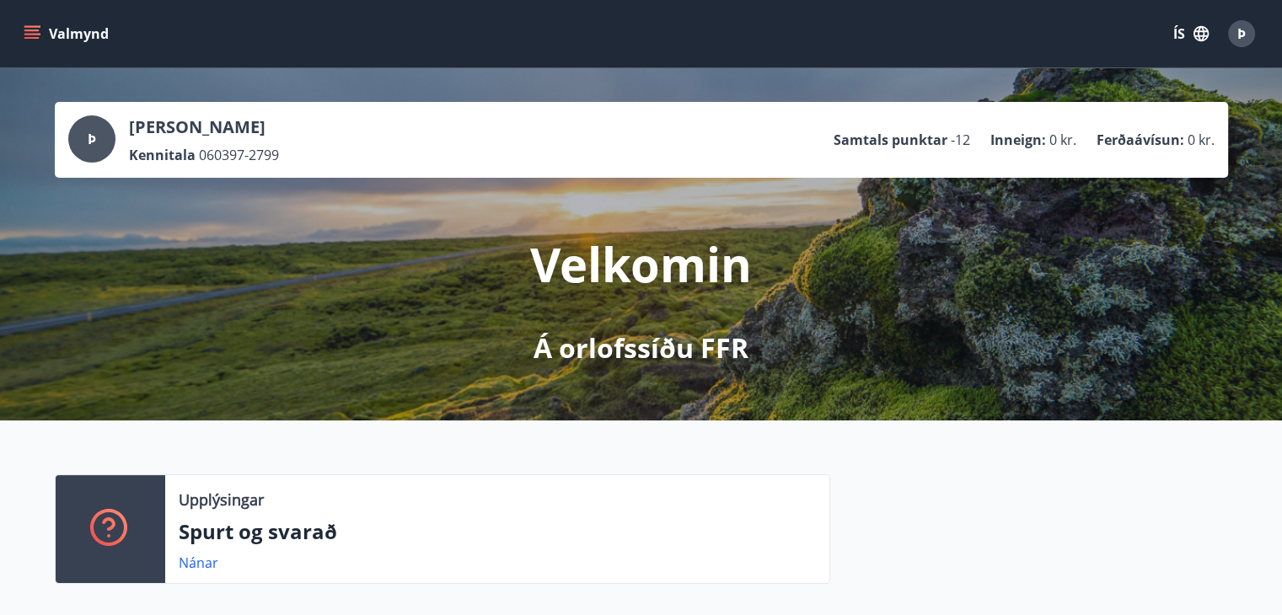
click at [1240, 32] on span "Þ" at bounding box center [1242, 33] width 8 height 19
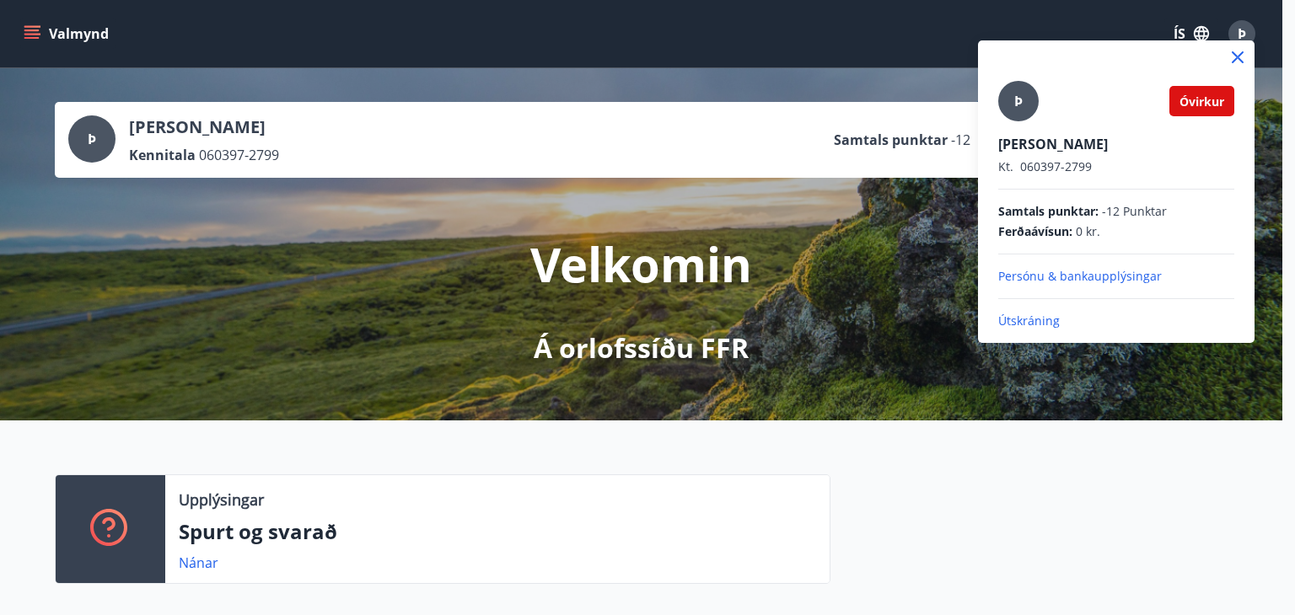
click at [1240, 32] on div at bounding box center [647, 307] width 1295 height 615
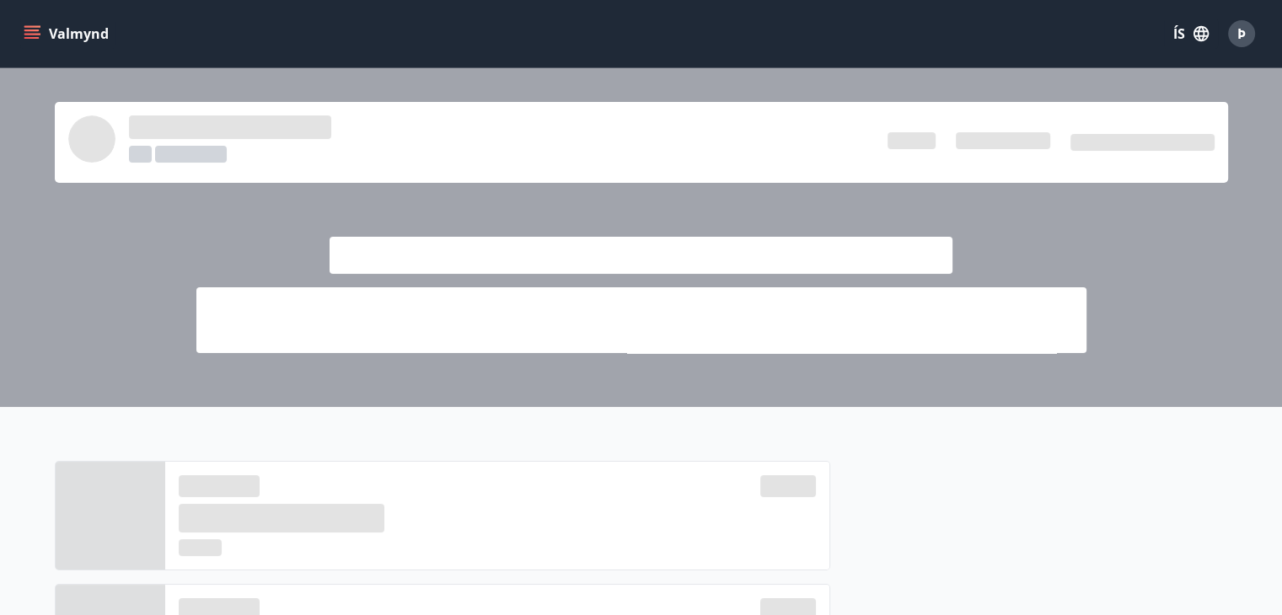
click at [1249, 28] on div "Þ" at bounding box center [1241, 33] width 27 height 27
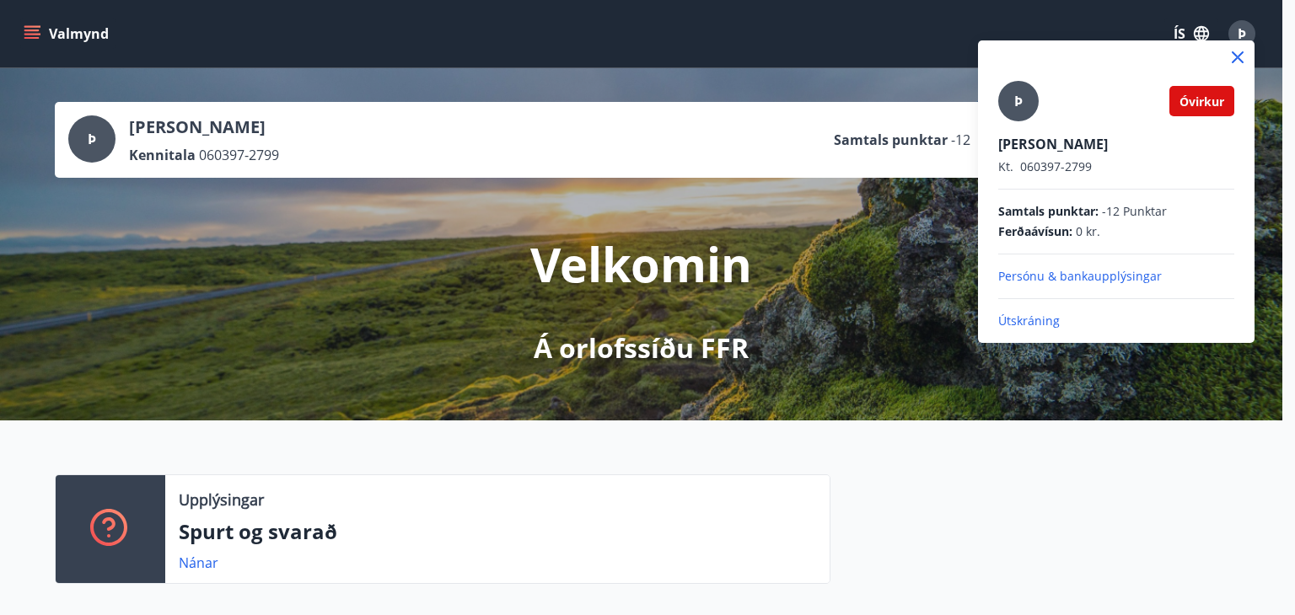
click at [1249, 28] on div at bounding box center [647, 307] width 1295 height 615
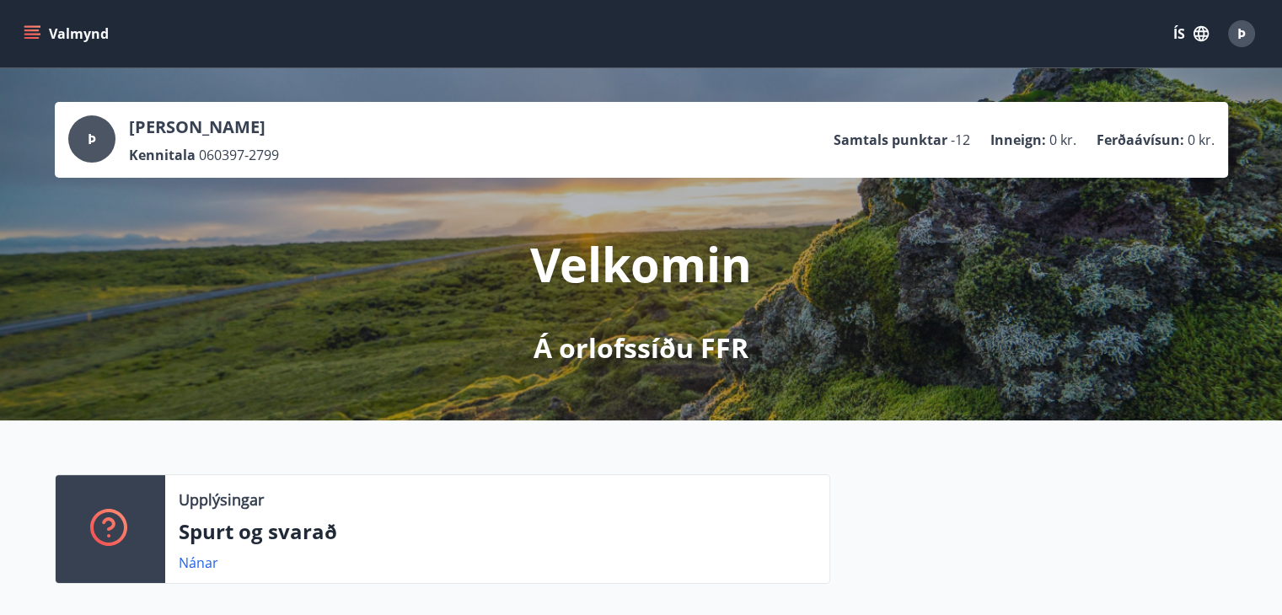
click at [1222, 35] on button "Þ" at bounding box center [1242, 33] width 40 height 40
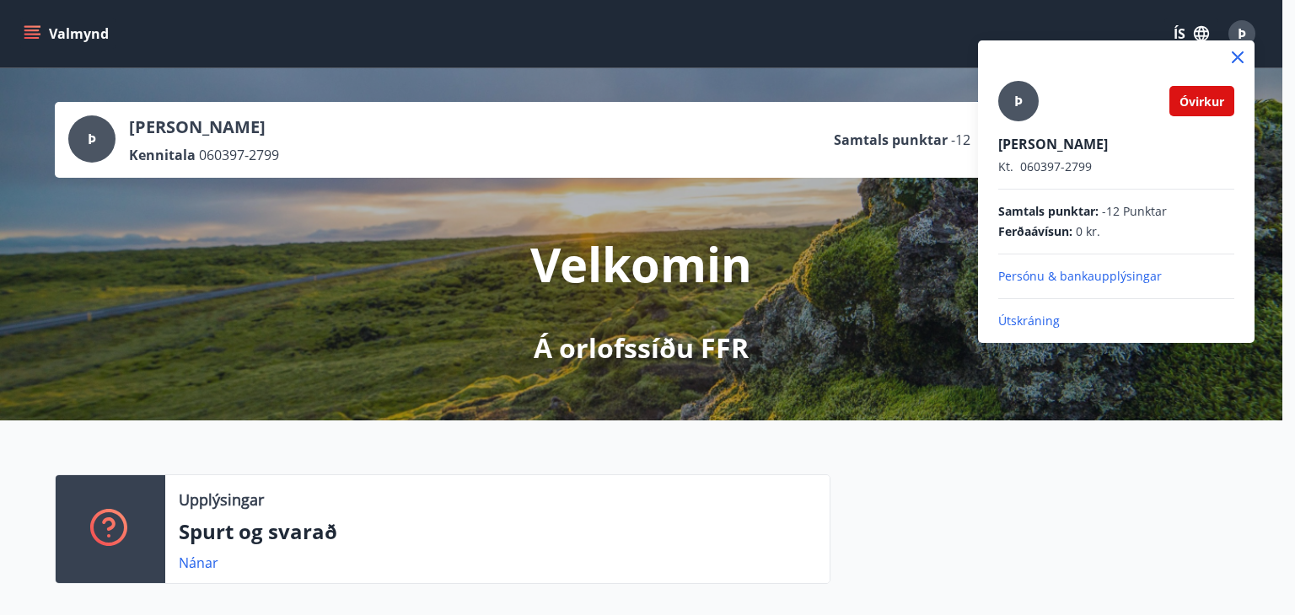
click at [1010, 325] on p "Útskráning" at bounding box center [1116, 321] width 236 height 17
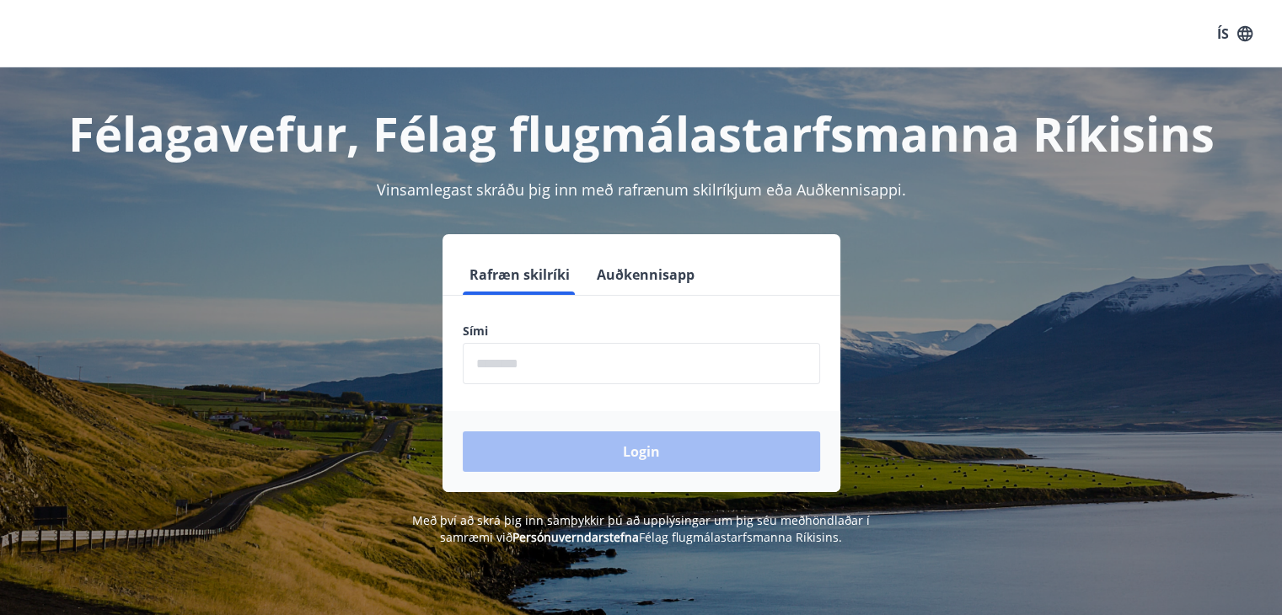
click at [656, 357] on input "phone" at bounding box center [641, 363] width 357 height 41
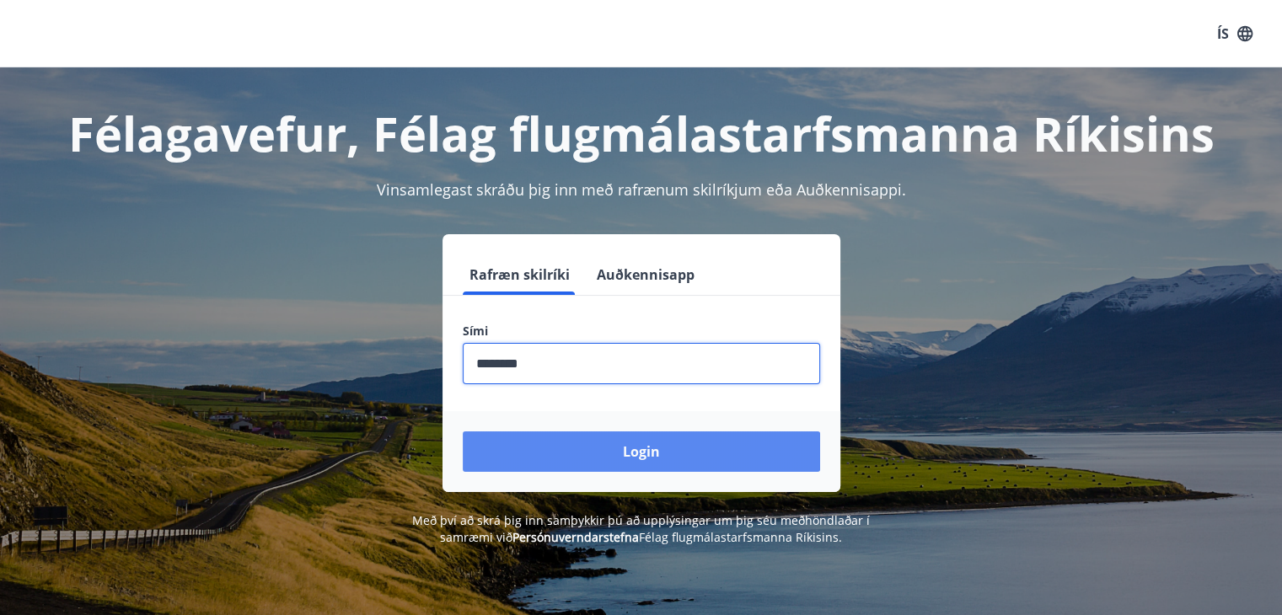
type input "********"
click at [563, 453] on button "Login" at bounding box center [641, 452] width 357 height 40
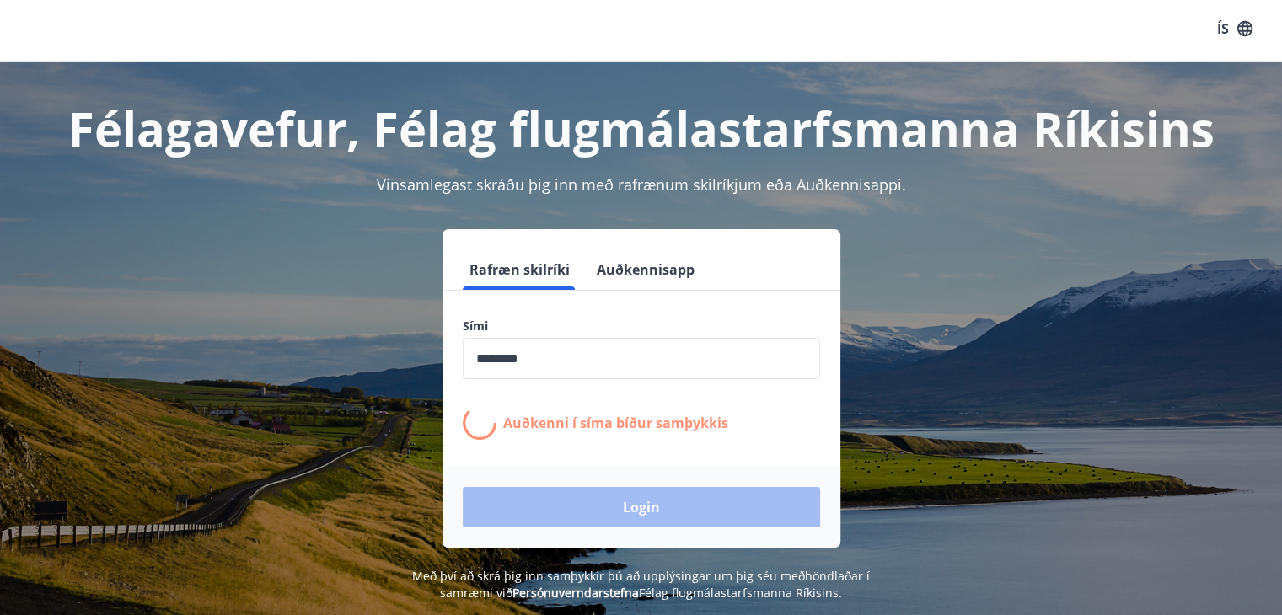
scroll to position [6, 0]
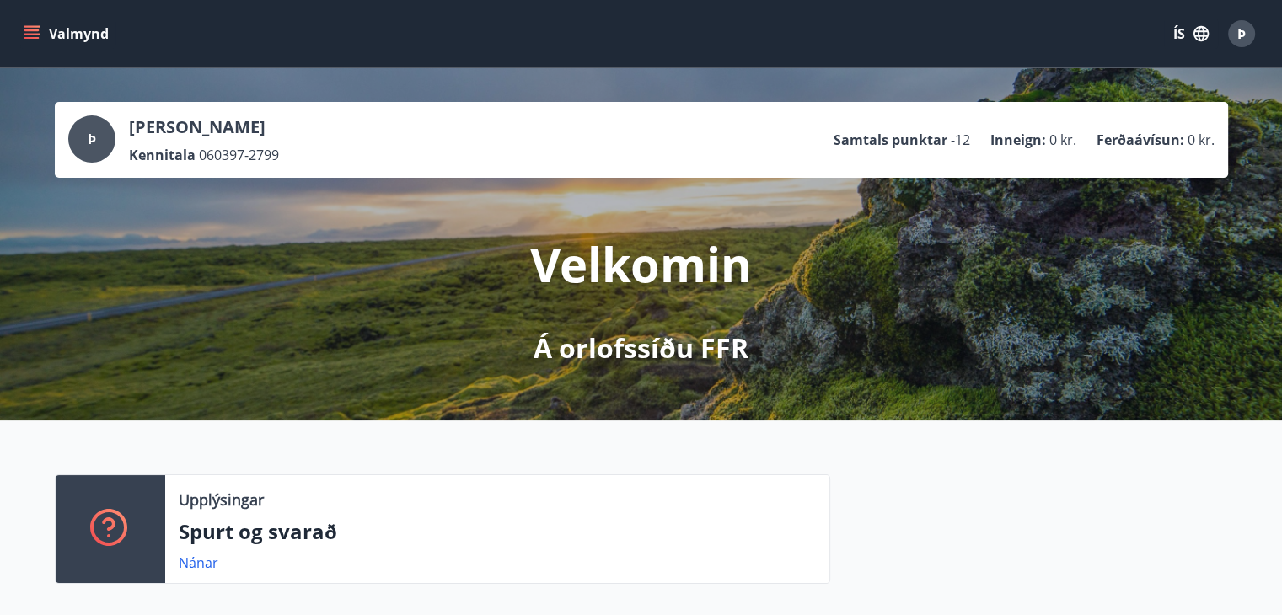
click at [1238, 38] on span "Þ" at bounding box center [1242, 33] width 8 height 19
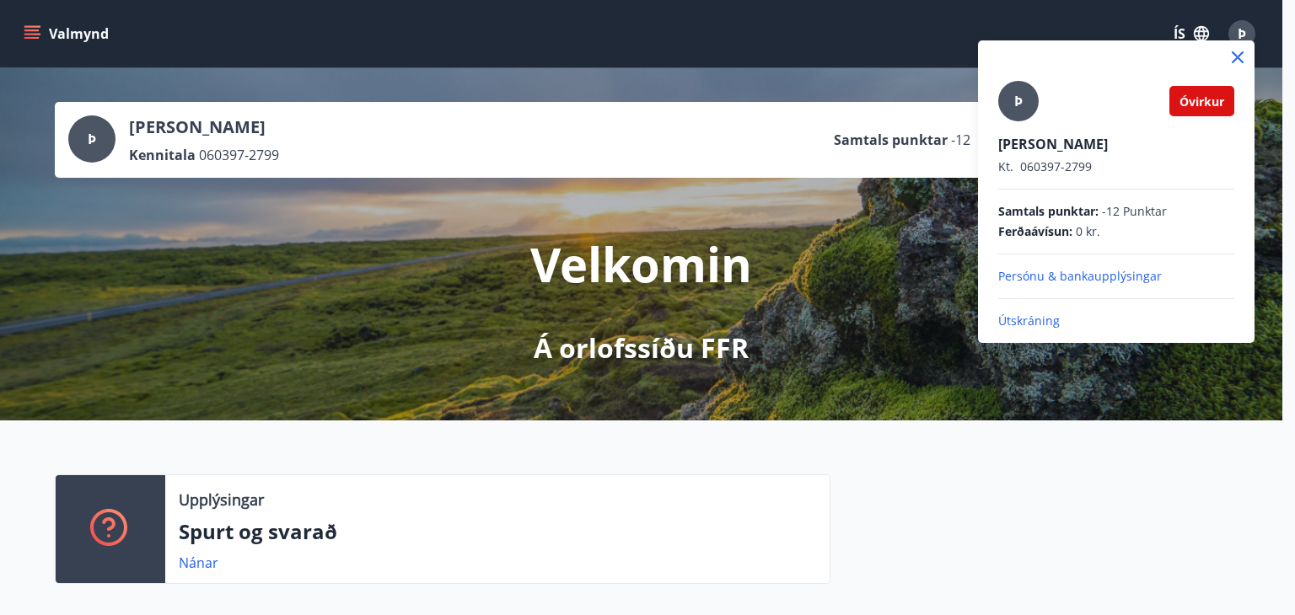
click at [1238, 38] on div at bounding box center [647, 307] width 1295 height 615
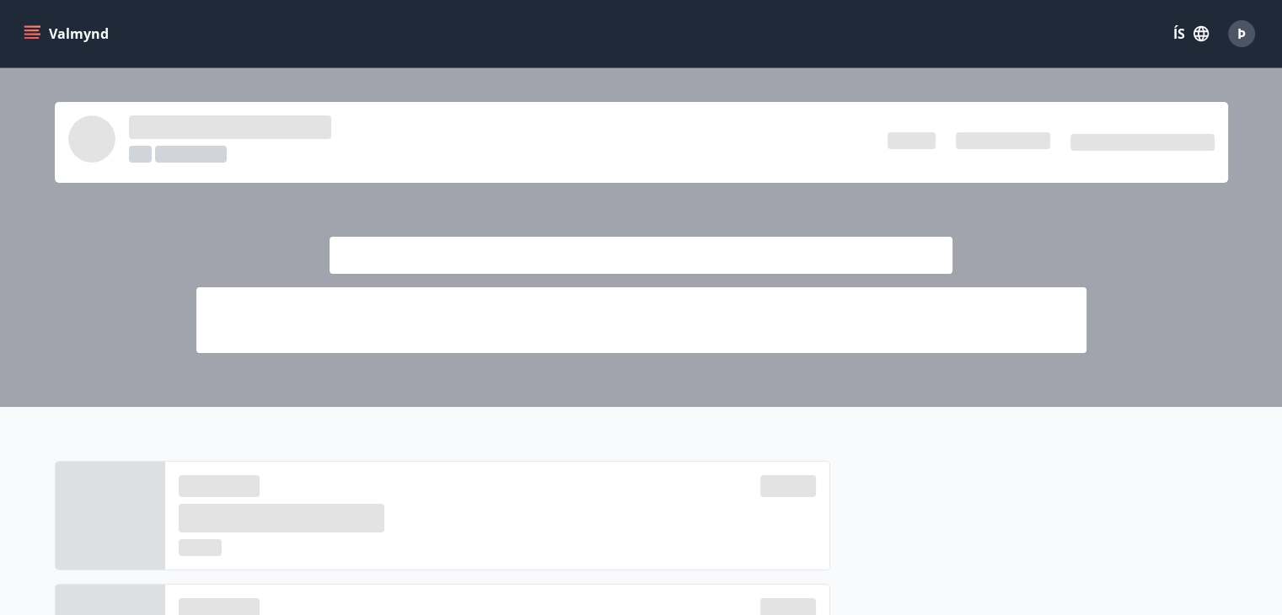
click at [1234, 24] on div "Þ" at bounding box center [1241, 33] width 27 height 27
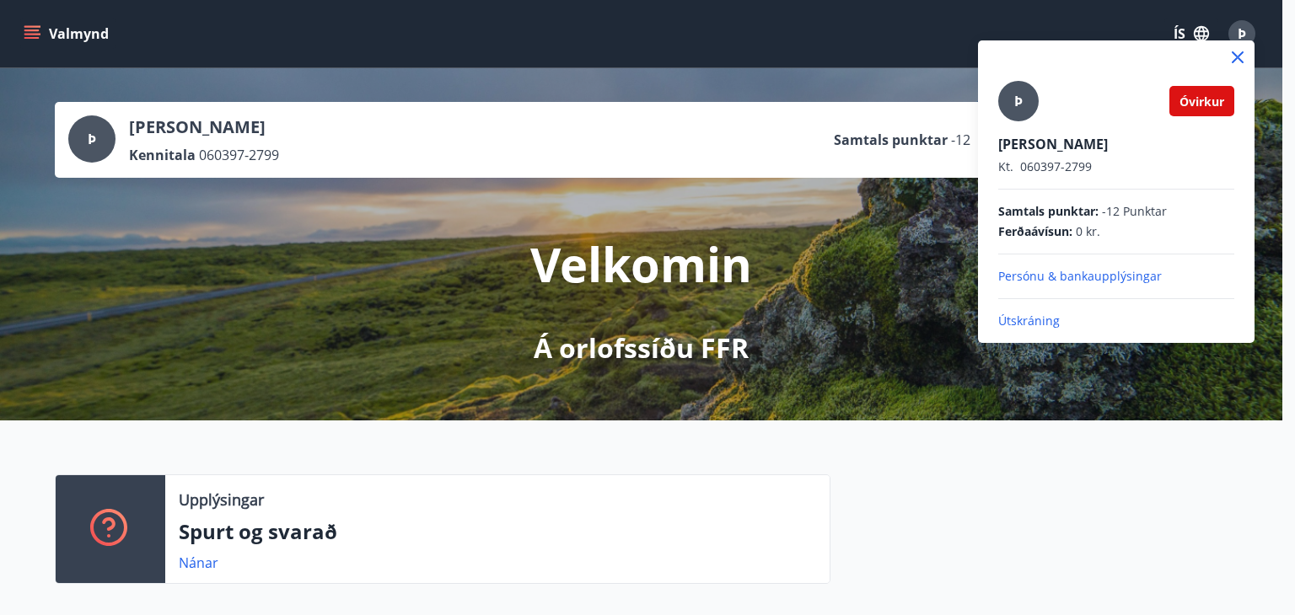
click at [1234, 24] on div at bounding box center [647, 307] width 1295 height 615
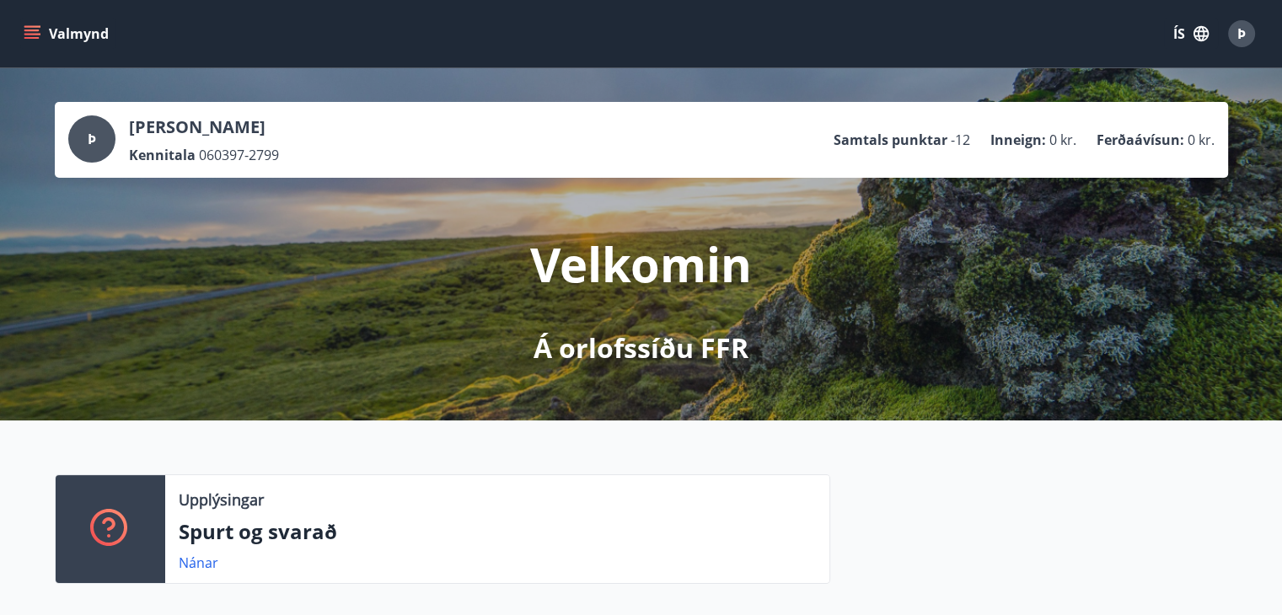
click at [1249, 35] on div "Þ" at bounding box center [1241, 33] width 27 height 27
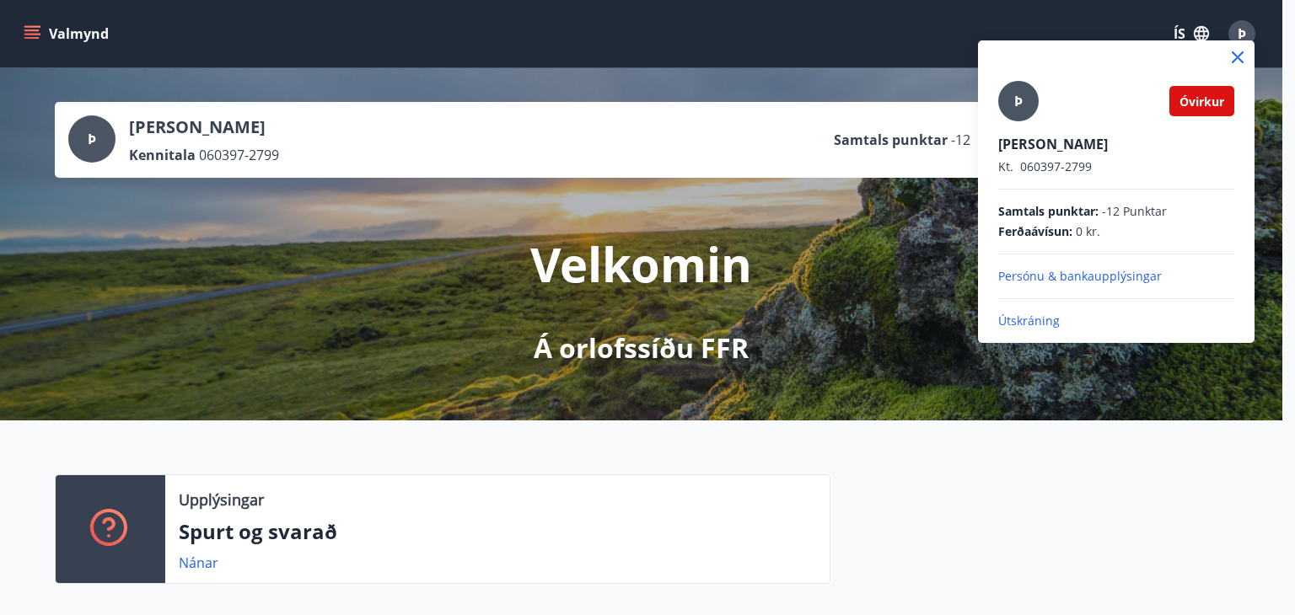
click at [1249, 35] on div at bounding box center [647, 307] width 1295 height 615
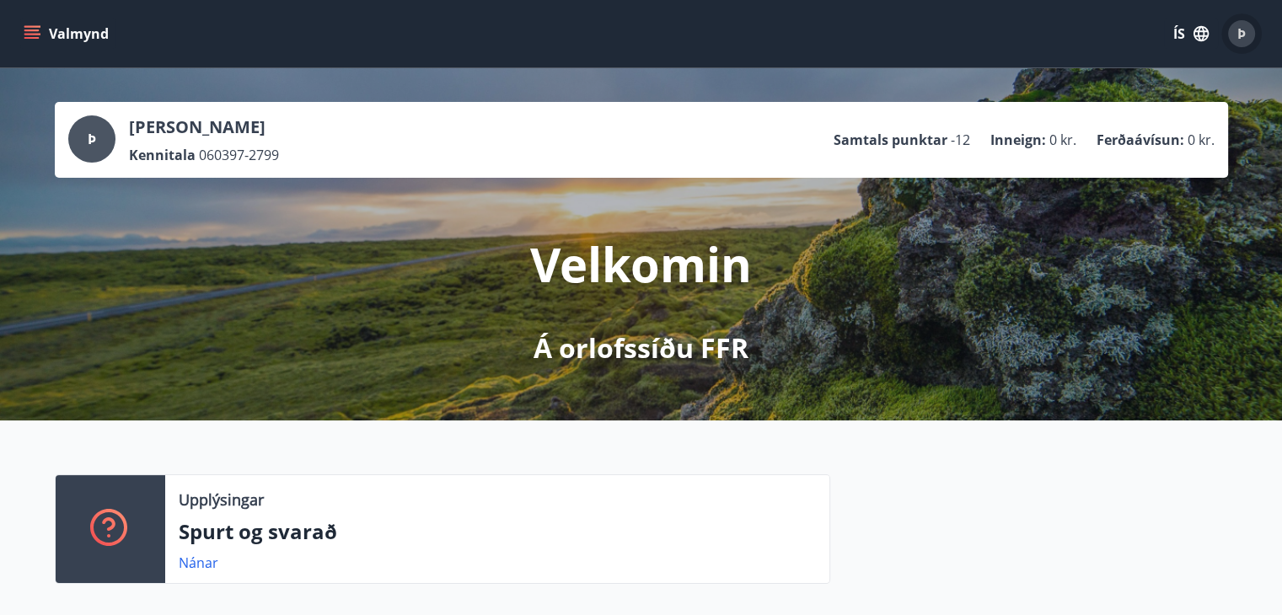
click at [1248, 35] on div "Þ" at bounding box center [1241, 33] width 27 height 27
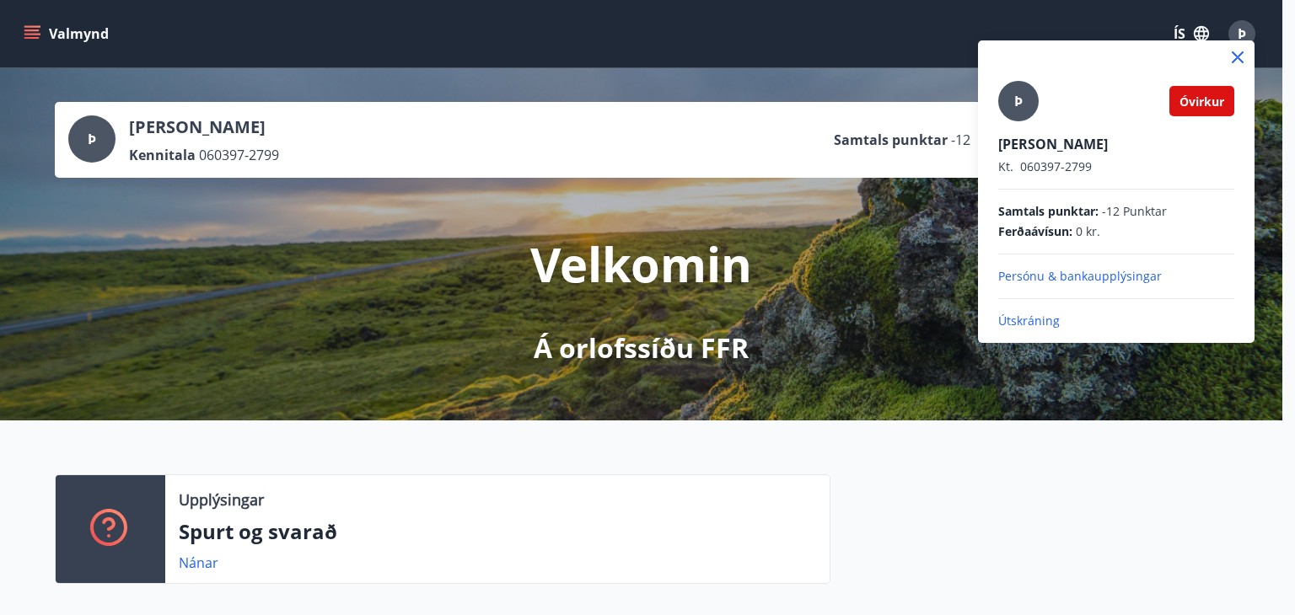
click at [1248, 35] on div at bounding box center [647, 307] width 1295 height 615
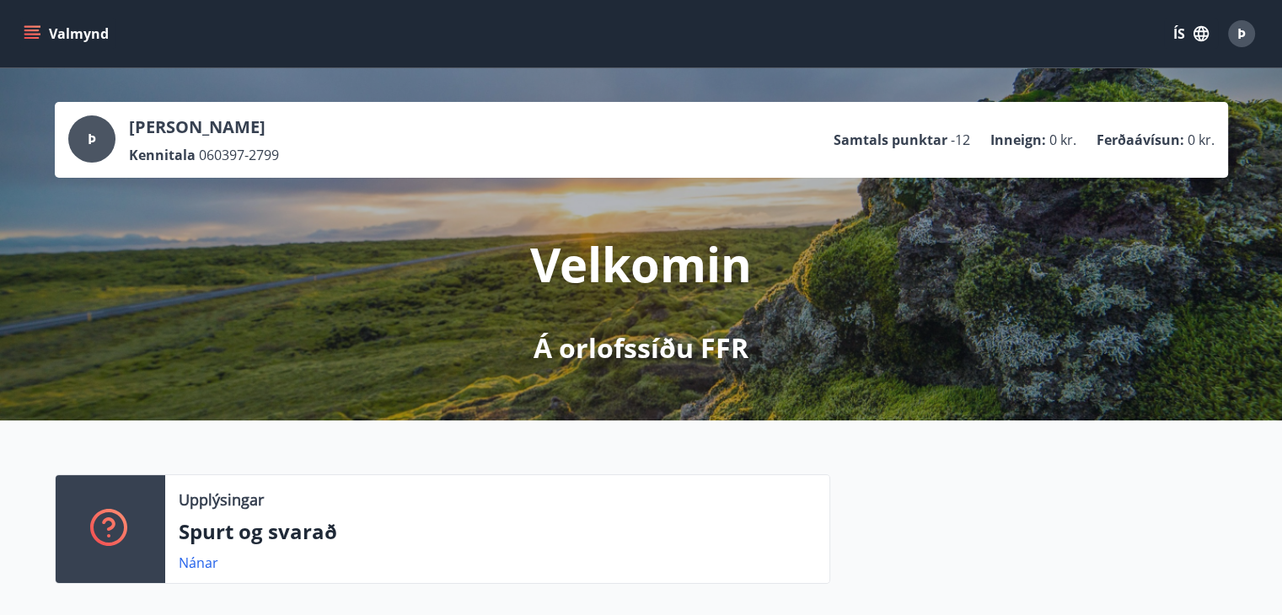
click at [1229, 41] on span "Þ" at bounding box center [1241, 33] width 27 height 27
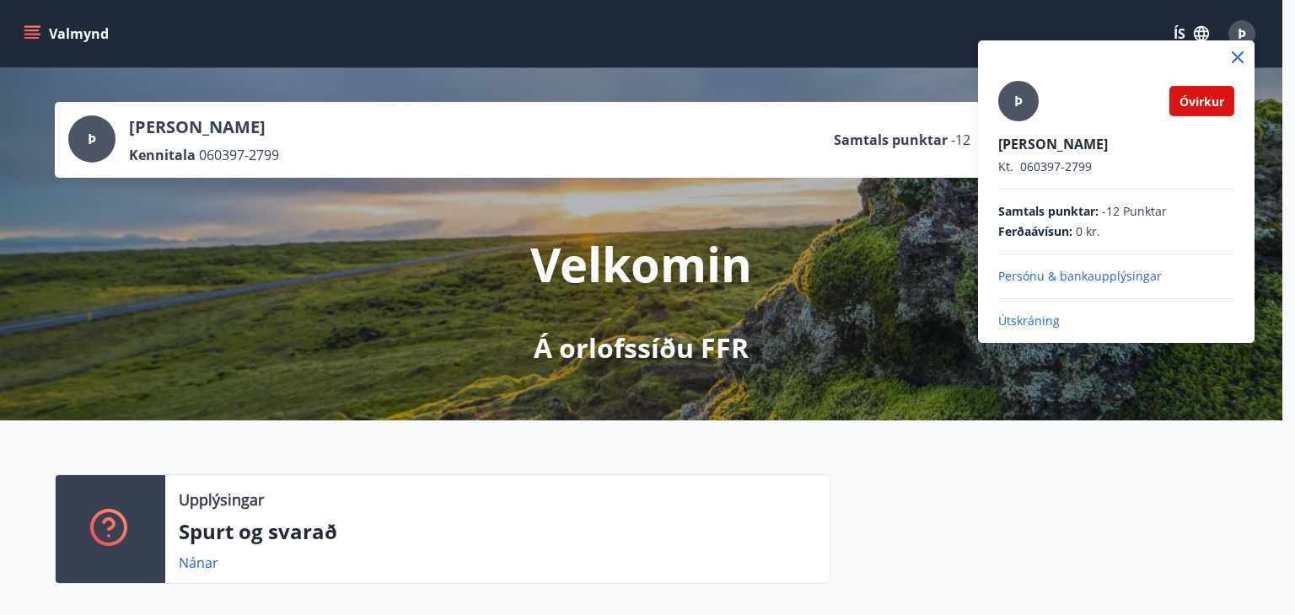
click at [1199, 105] on span "Óvirkur" at bounding box center [1201, 102] width 45 height 16
click at [1231, 56] on icon at bounding box center [1238, 57] width 20 height 20
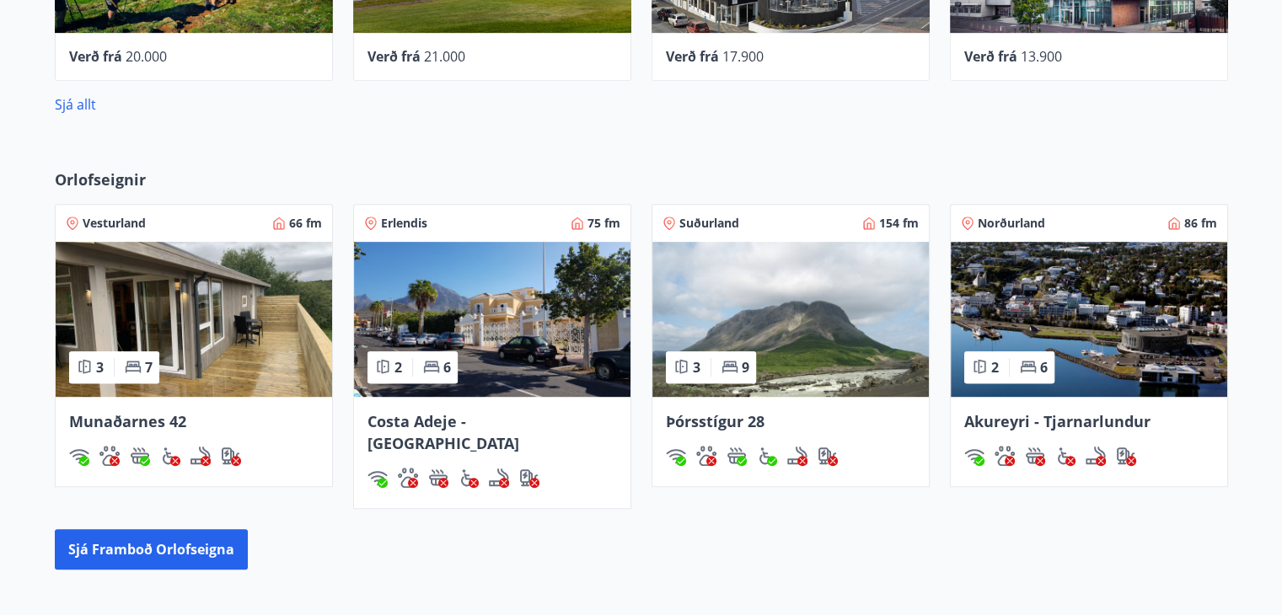
scroll to position [809, 0]
click at [698, 411] on span "Þórsstígur 28" at bounding box center [715, 421] width 99 height 20
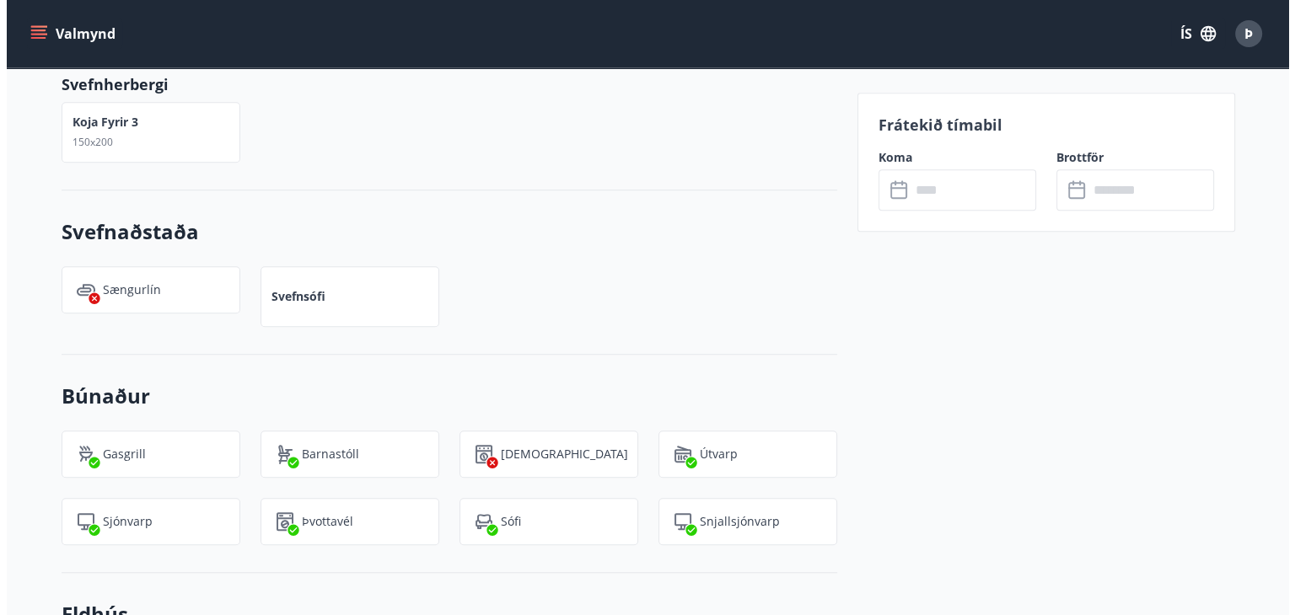
scroll to position [1093, 0]
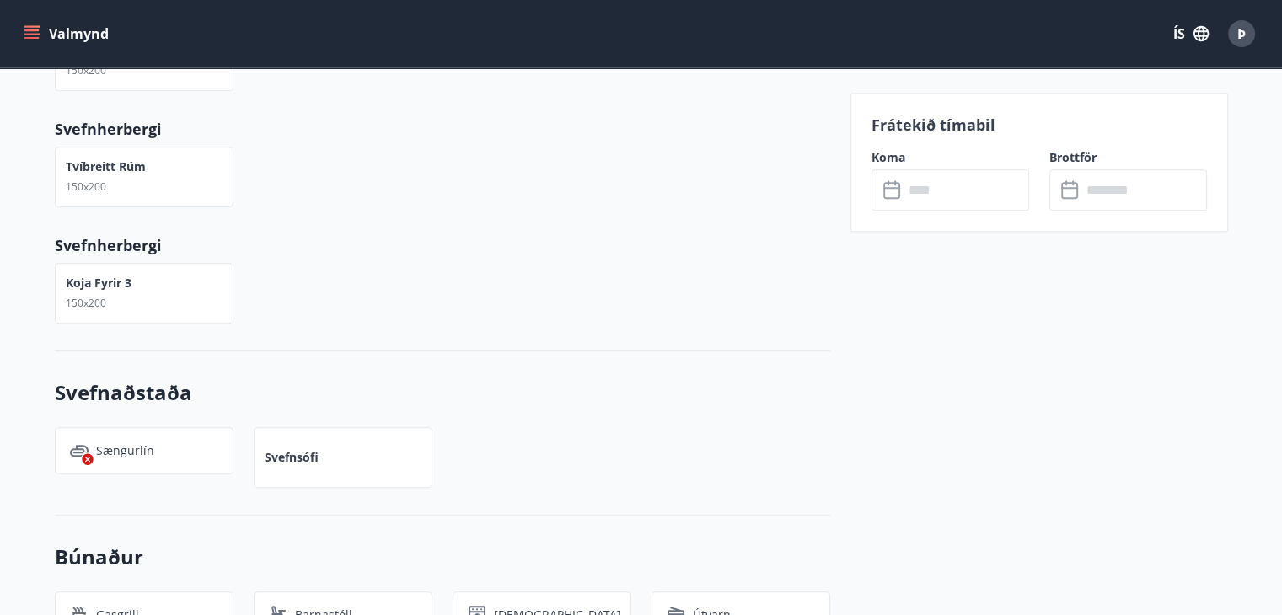
click at [927, 184] on input "text" at bounding box center [967, 189] width 126 height 41
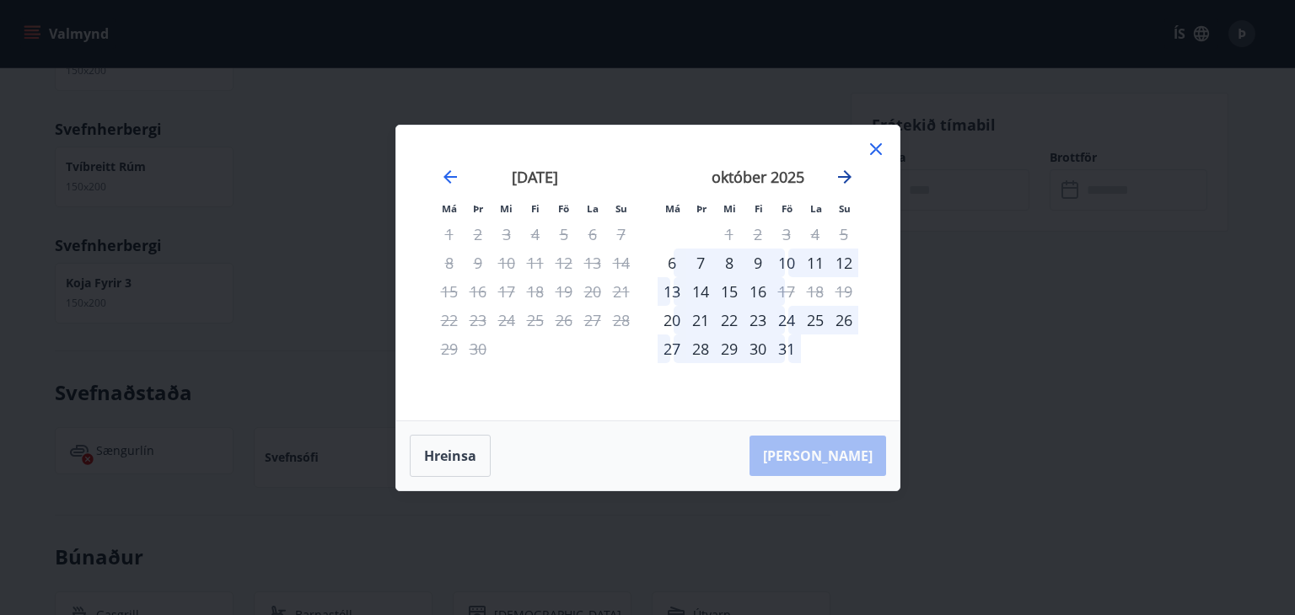
click at [846, 176] on icon "Move forward to switch to the next month." at bounding box center [844, 176] width 13 height 13
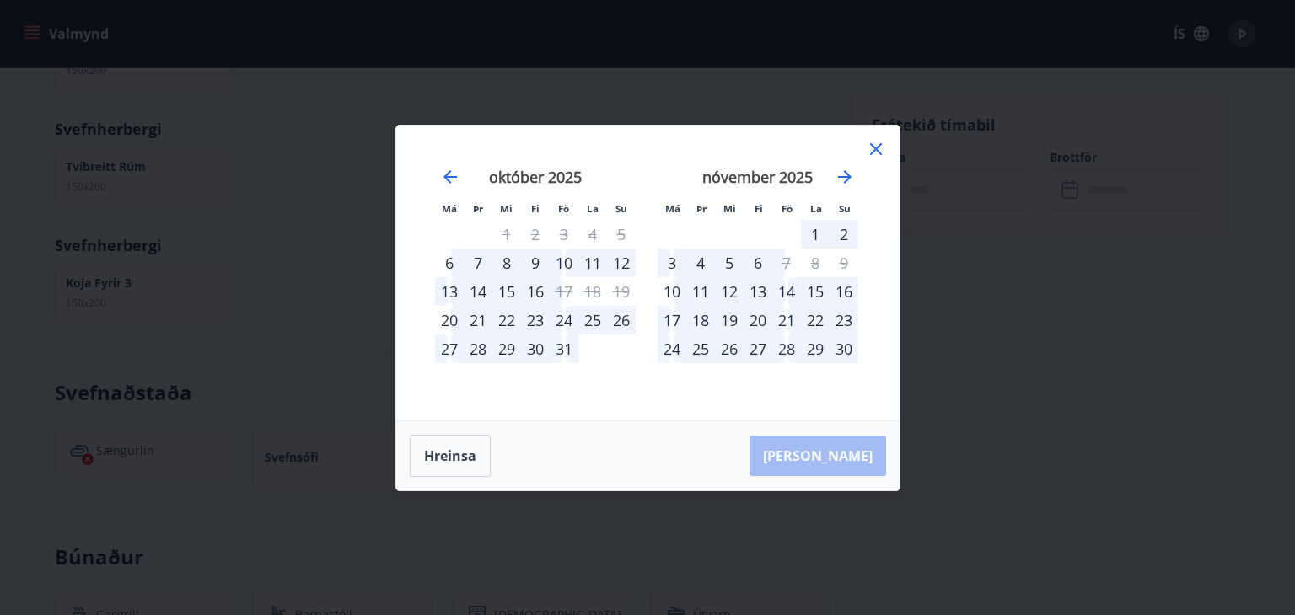
click at [782, 321] on div "21" at bounding box center [786, 320] width 29 height 29
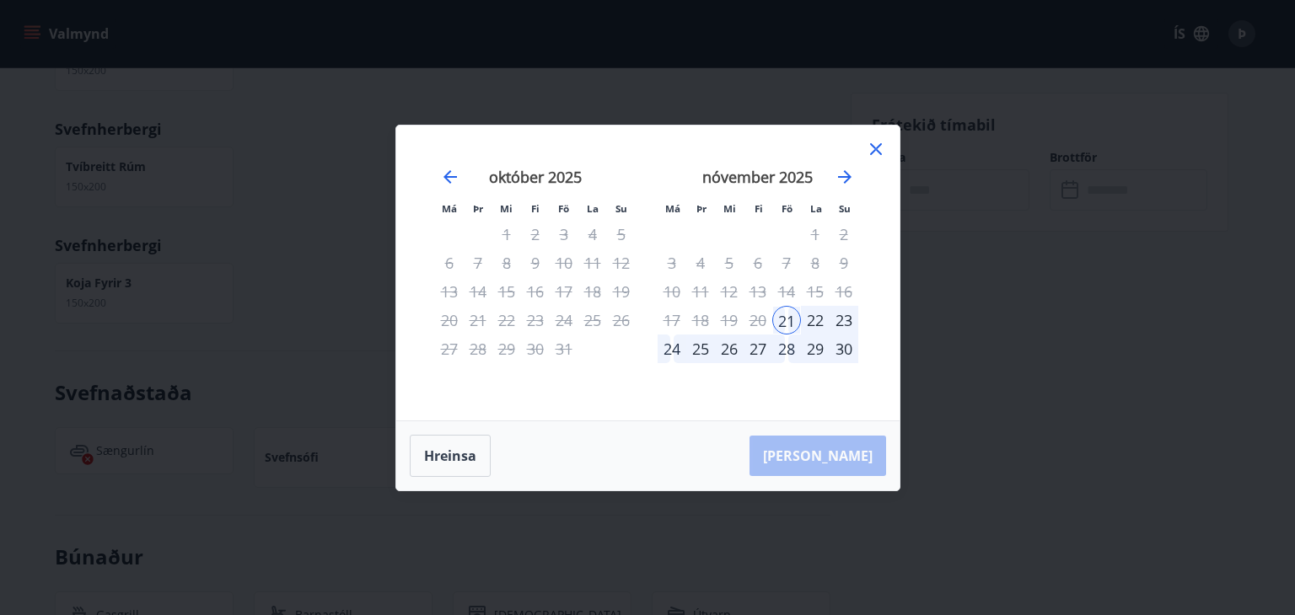
click at [671, 343] on div "24" at bounding box center [672, 349] width 29 height 29
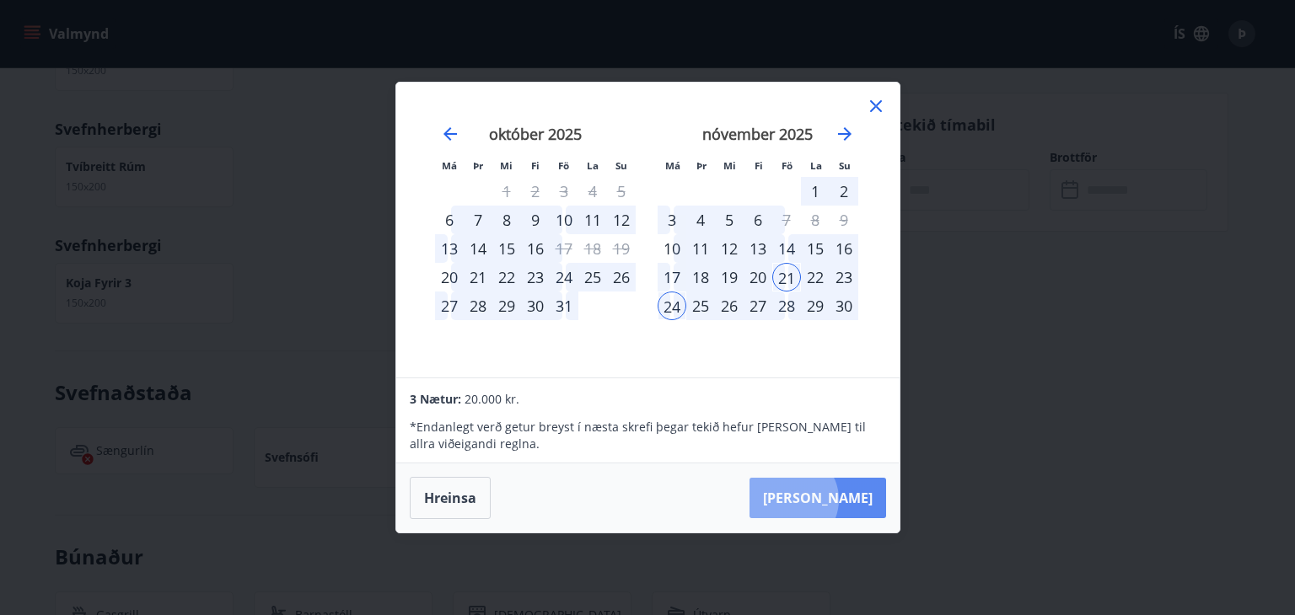
click at [843, 500] on button "Taka Frá" at bounding box center [817, 498] width 137 height 40
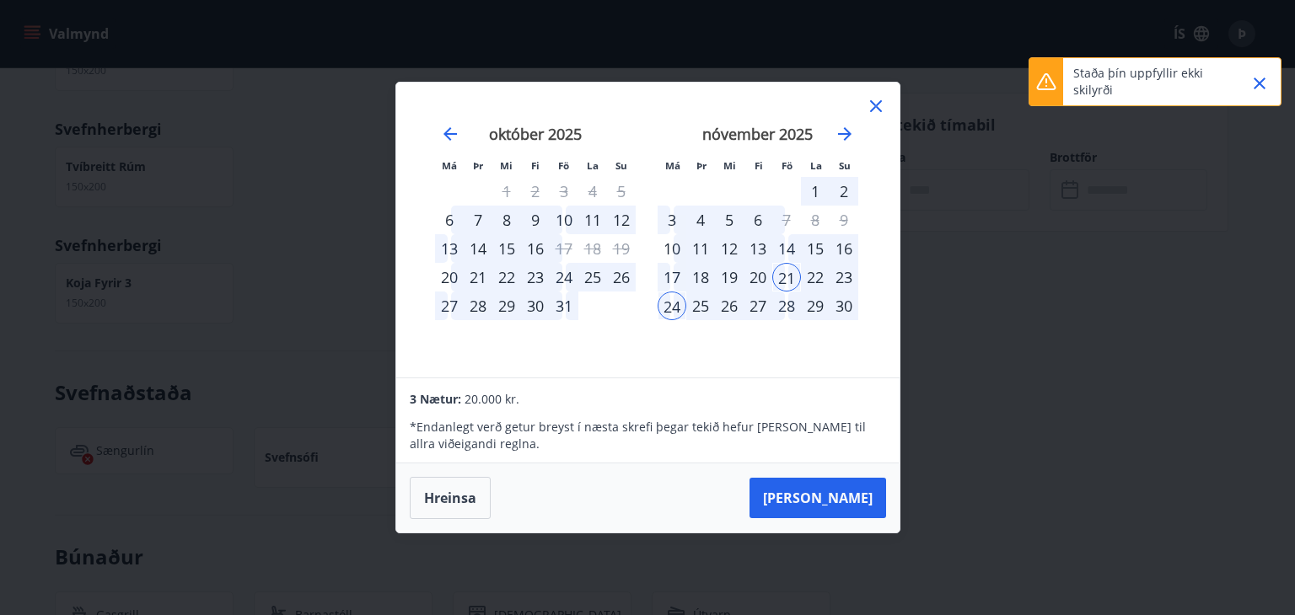
click at [1051, 83] on icon at bounding box center [1046, 82] width 20 height 20
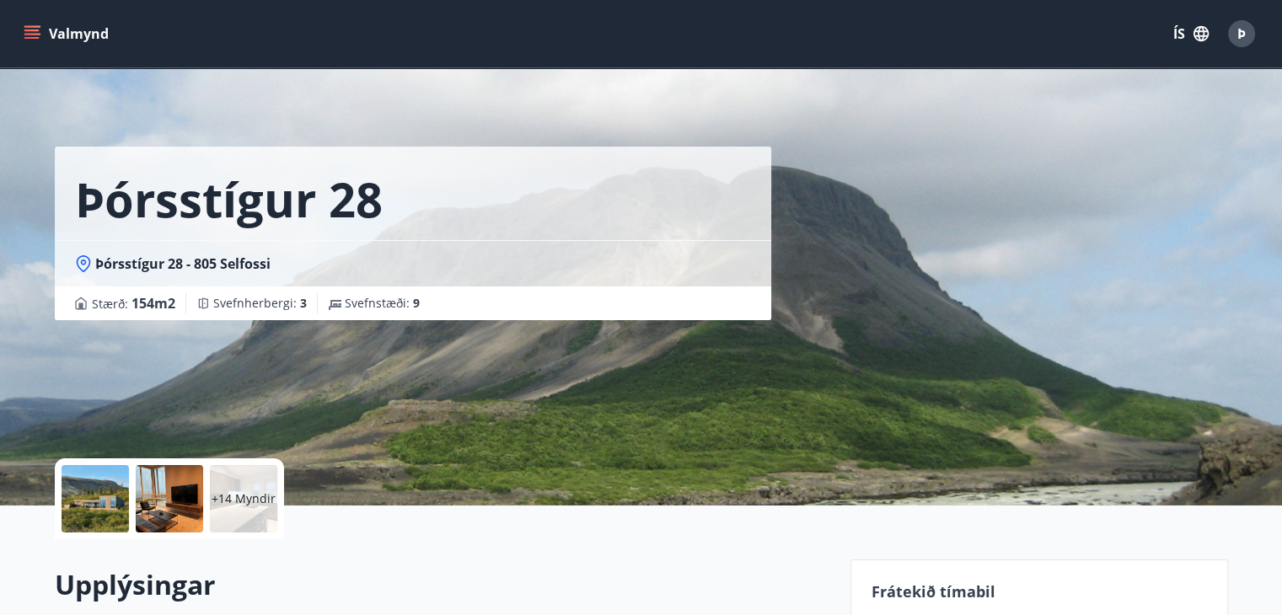
click at [1239, 39] on span "Þ" at bounding box center [1242, 33] width 8 height 19
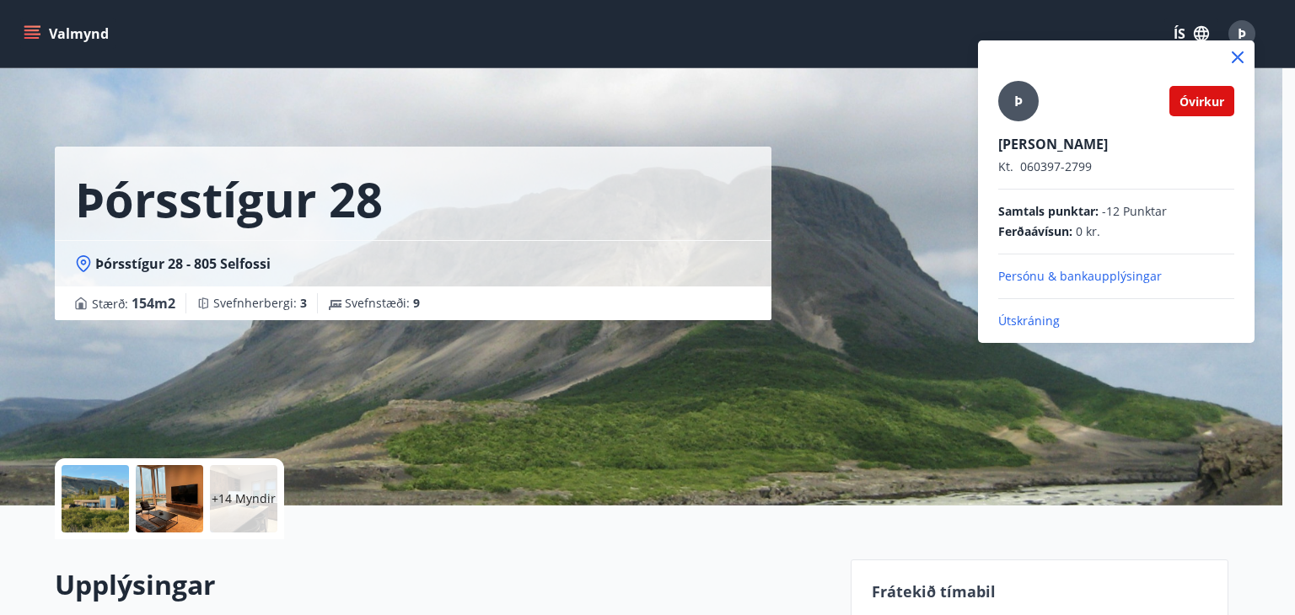
click at [1239, 39] on div at bounding box center [647, 307] width 1295 height 615
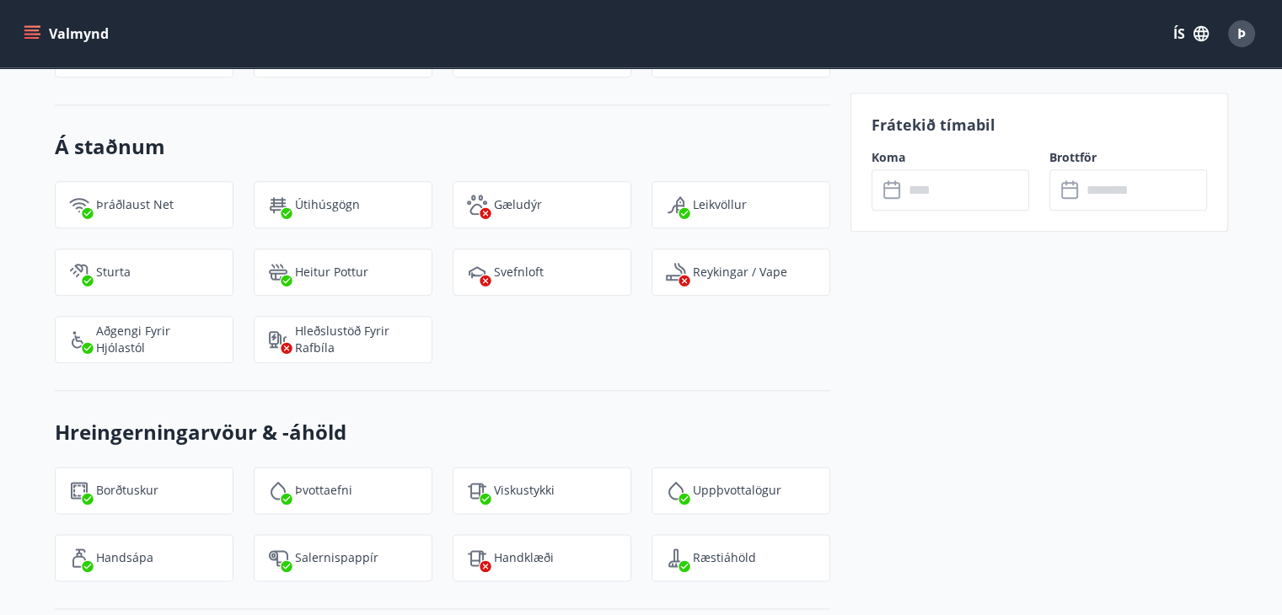
scroll to position [1953, 0]
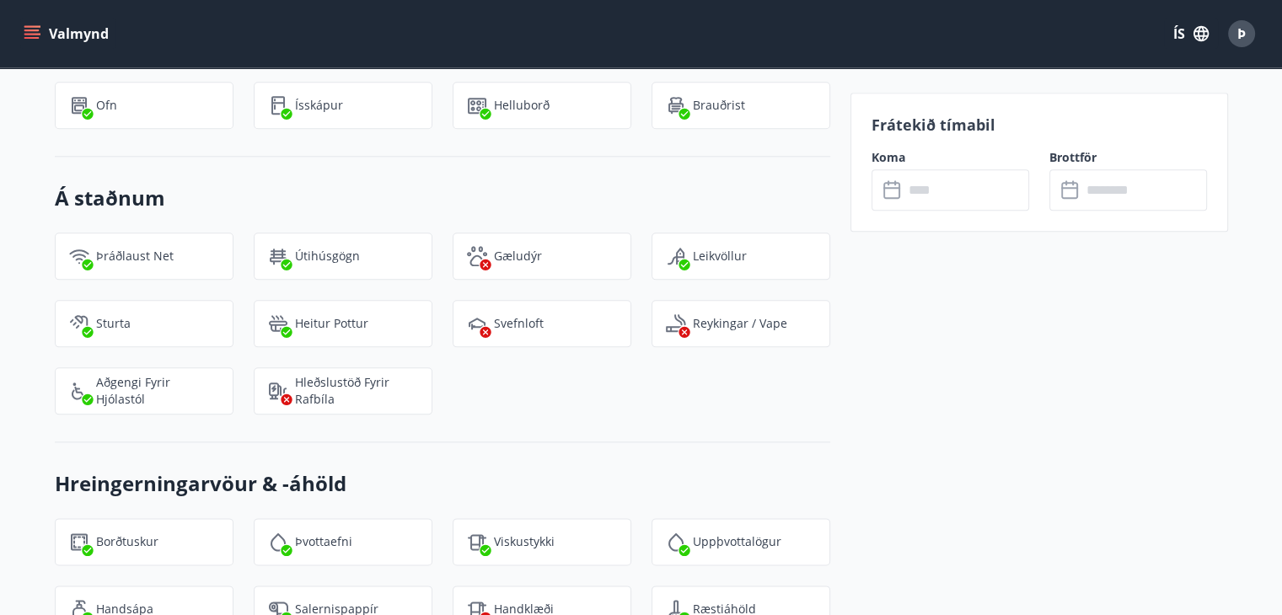
click at [975, 189] on input "text" at bounding box center [967, 189] width 126 height 41
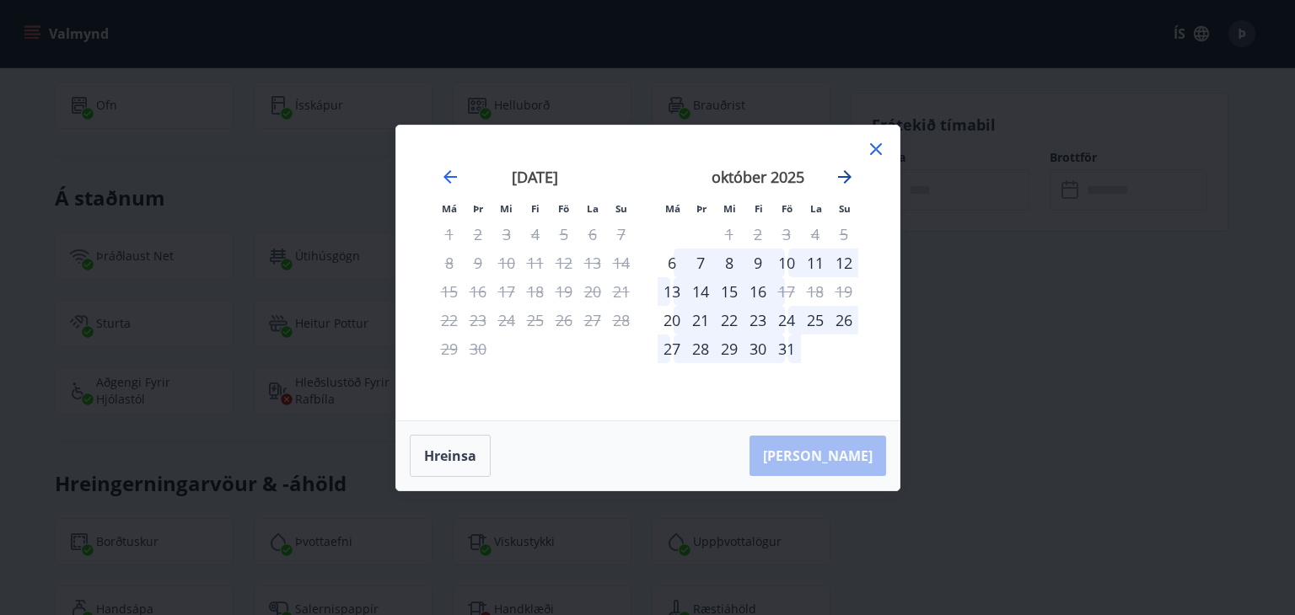
click at [853, 180] on icon "Move forward to switch to the next month." at bounding box center [845, 177] width 20 height 20
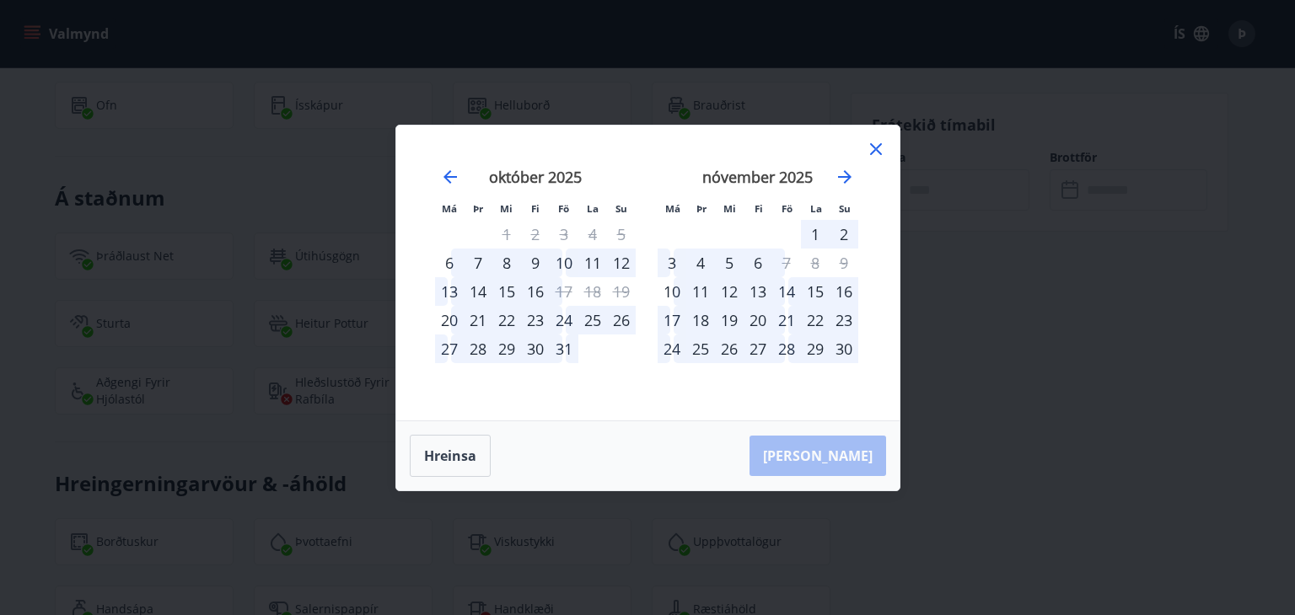
click at [786, 318] on div "21" at bounding box center [786, 320] width 29 height 29
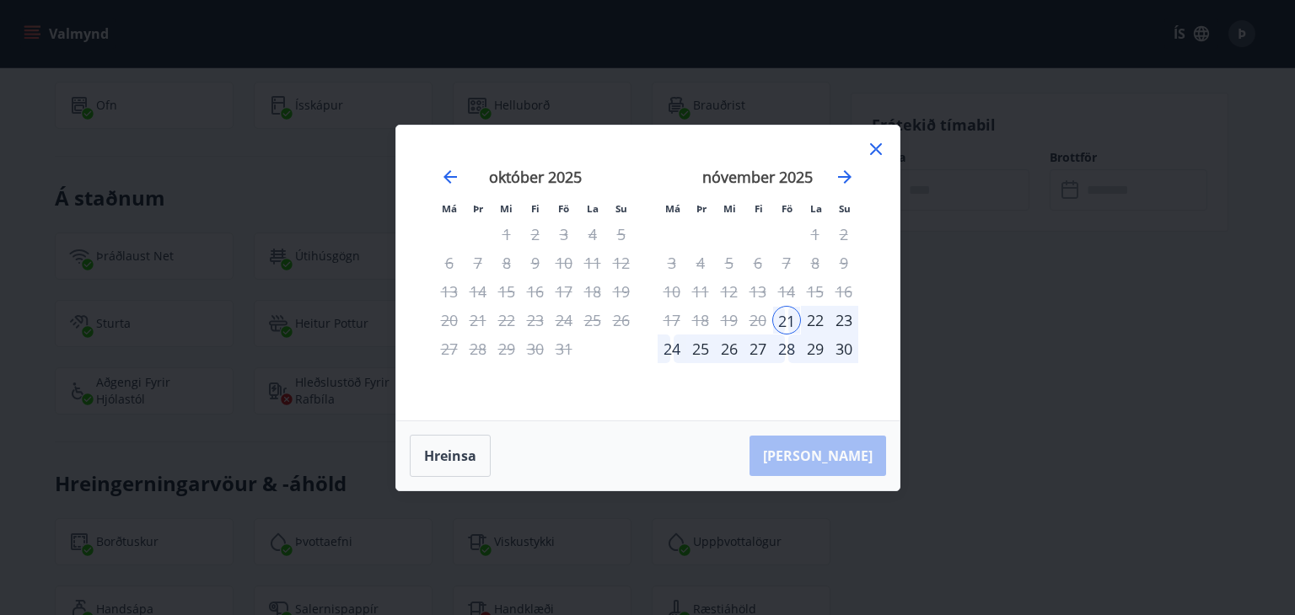
click at [662, 349] on div "24" at bounding box center [672, 349] width 29 height 29
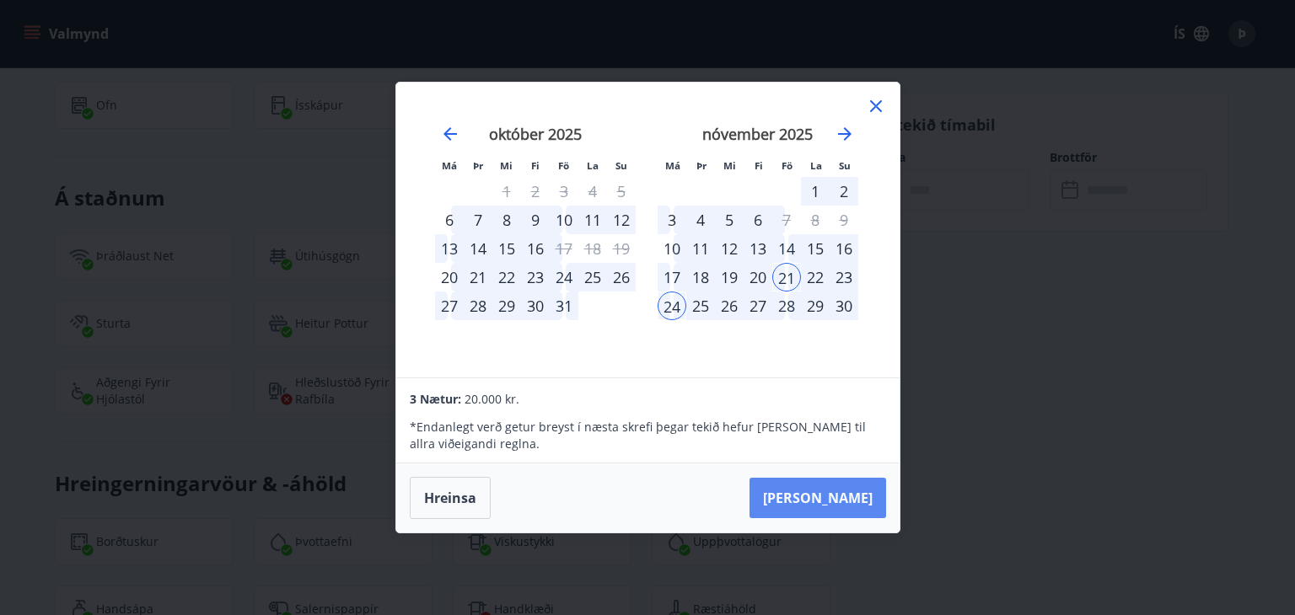
click at [833, 492] on button "Taka Frá" at bounding box center [817, 498] width 137 height 40
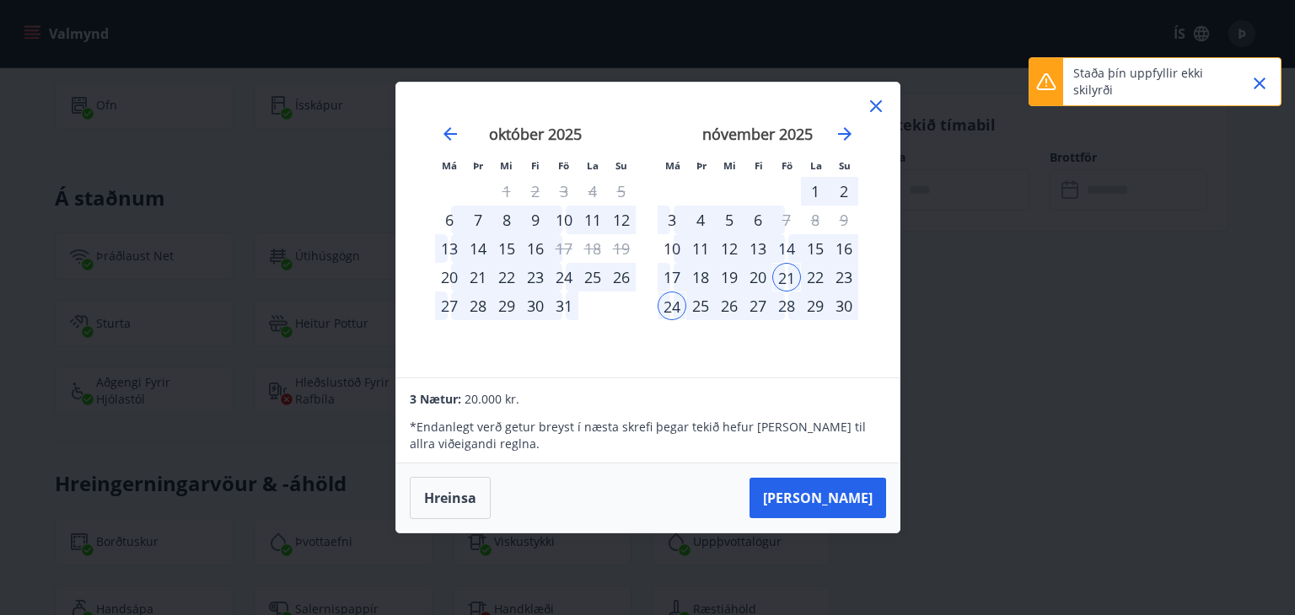
click at [877, 102] on icon at bounding box center [876, 106] width 20 height 20
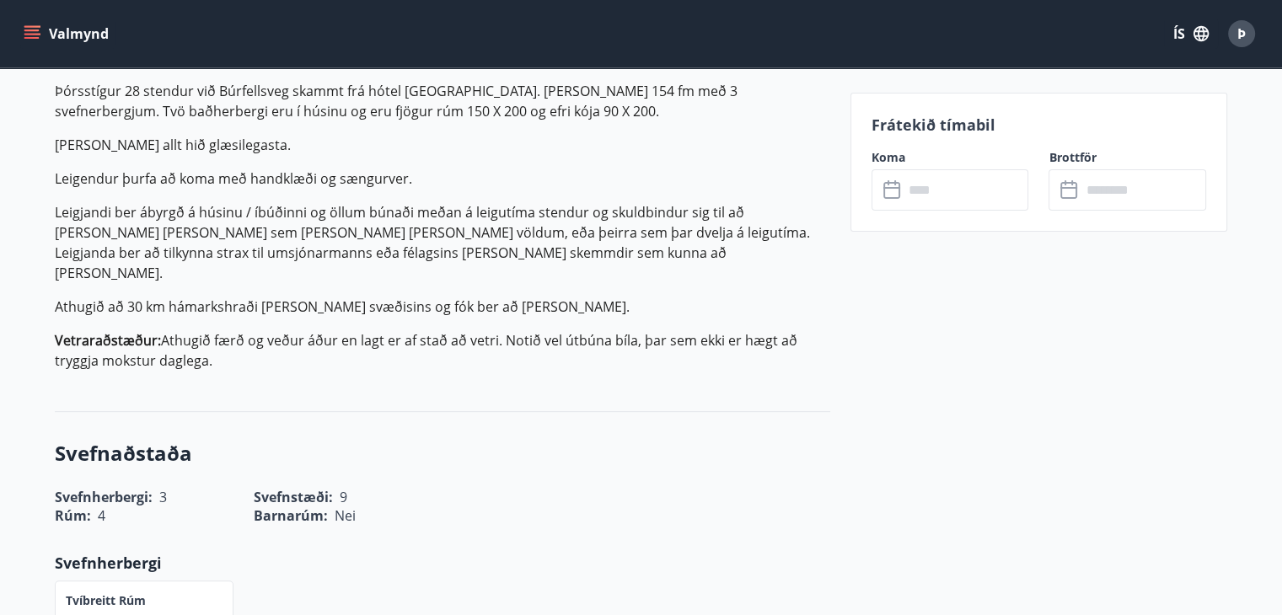
scroll to position [543, 0]
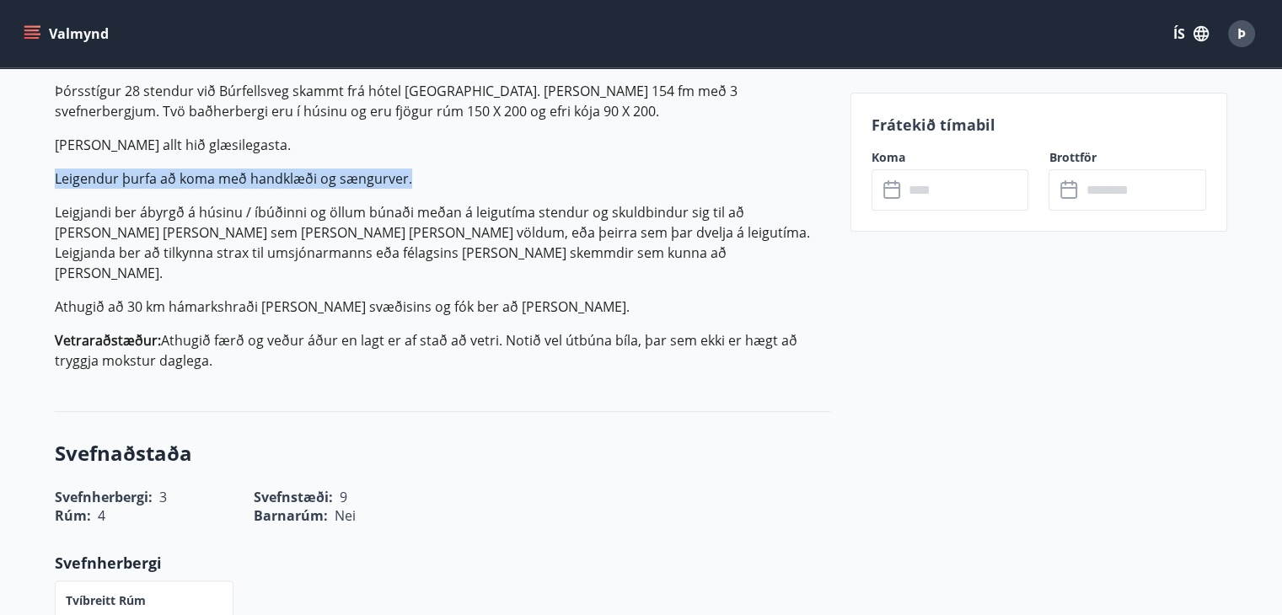
drag, startPoint x: 459, startPoint y: 187, endPoint x: 51, endPoint y: 184, distance: 408.9
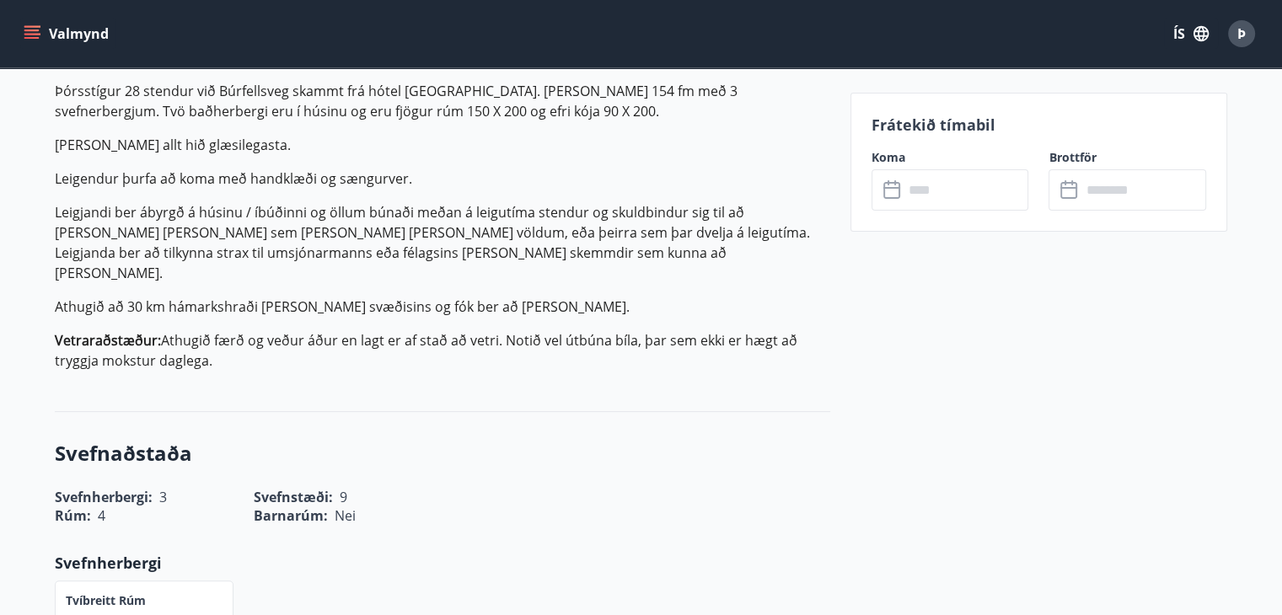
click at [587, 133] on p "Þórsstígur 28 stendur við Búrfellsveg skammt frá hótel [GEOGRAPHIC_DATA]. [PERS…" at bounding box center [443, 226] width 776 height 290
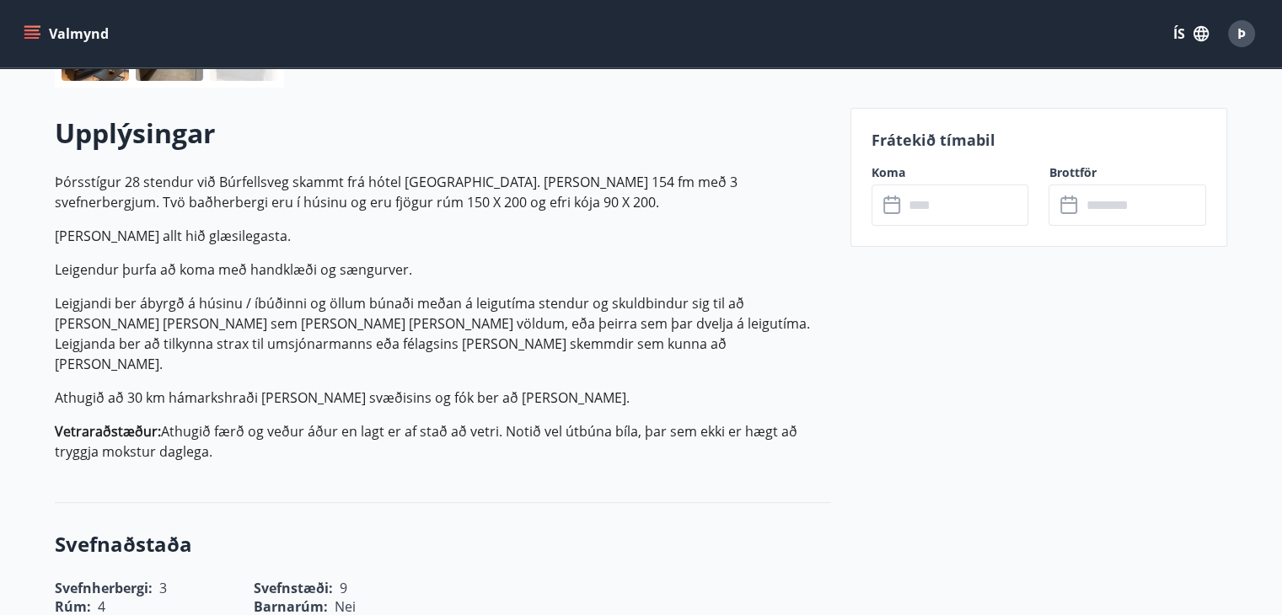
scroll to position [454, 0]
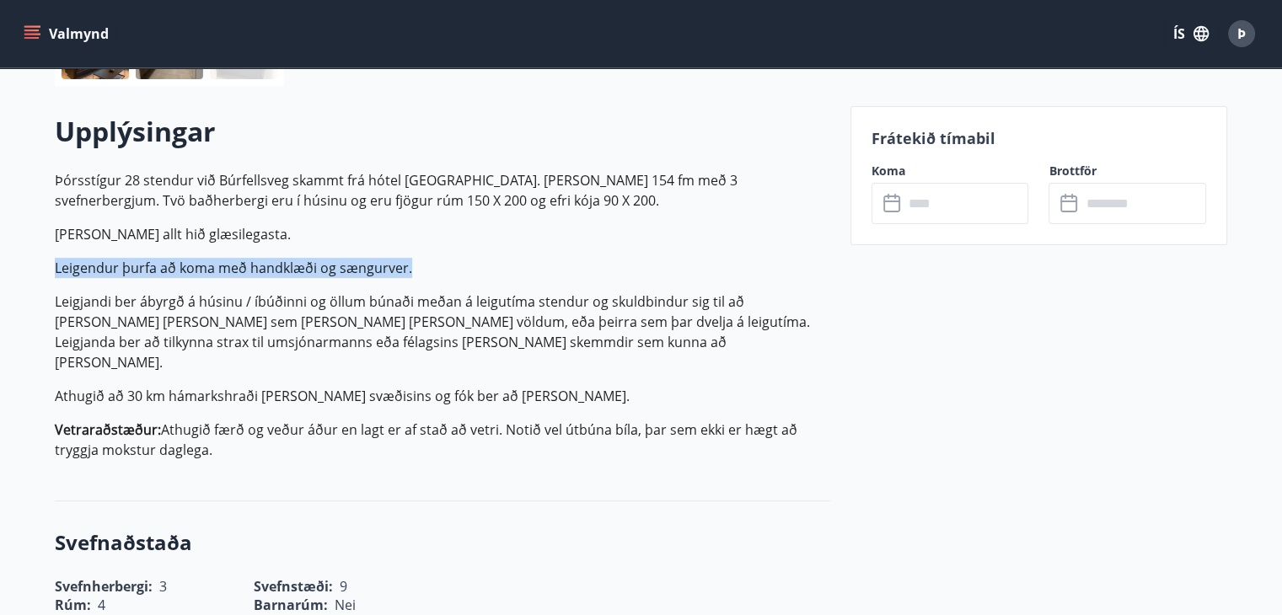
drag, startPoint x: 40, startPoint y: 276, endPoint x: 524, endPoint y: 259, distance: 484.2
click at [524, 259] on p "Leigendur þurfa að koma með handklæði og sængurver." at bounding box center [443, 268] width 776 height 20
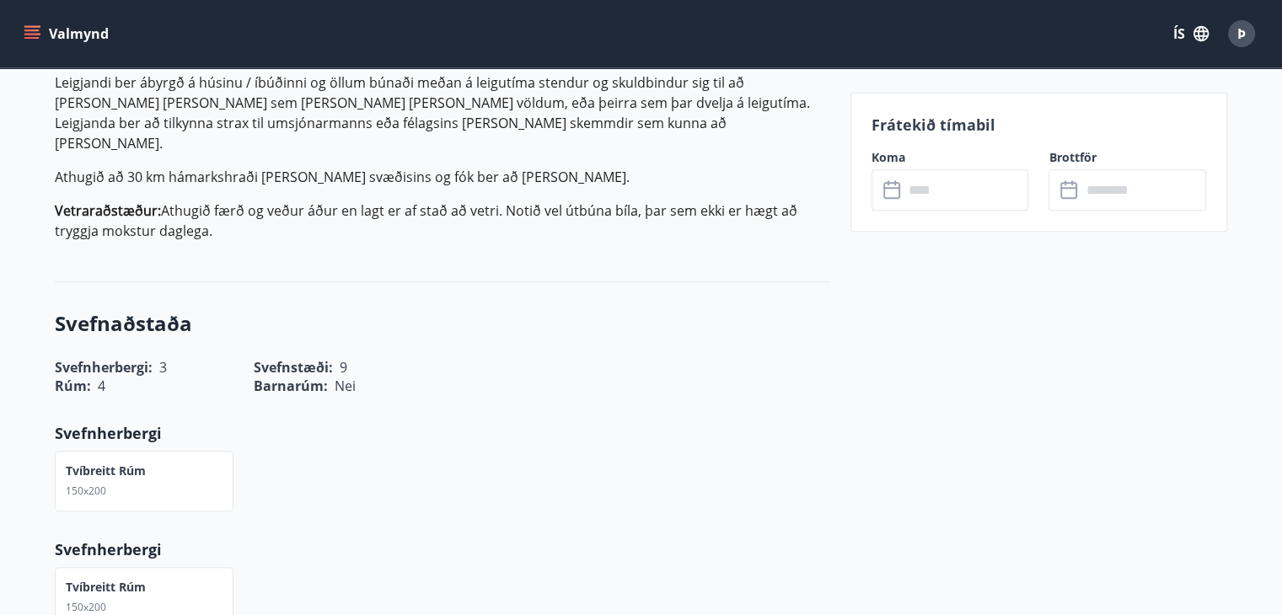
scroll to position [677, 0]
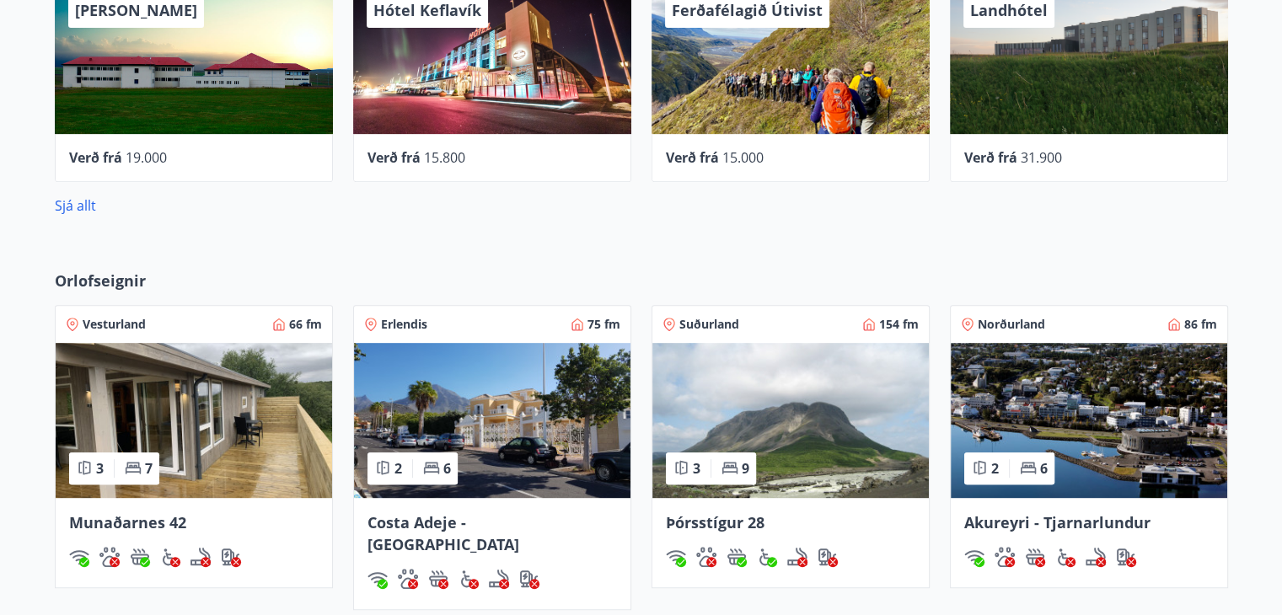
scroll to position [694, 0]
